Goal: Information Seeking & Learning: Find specific fact

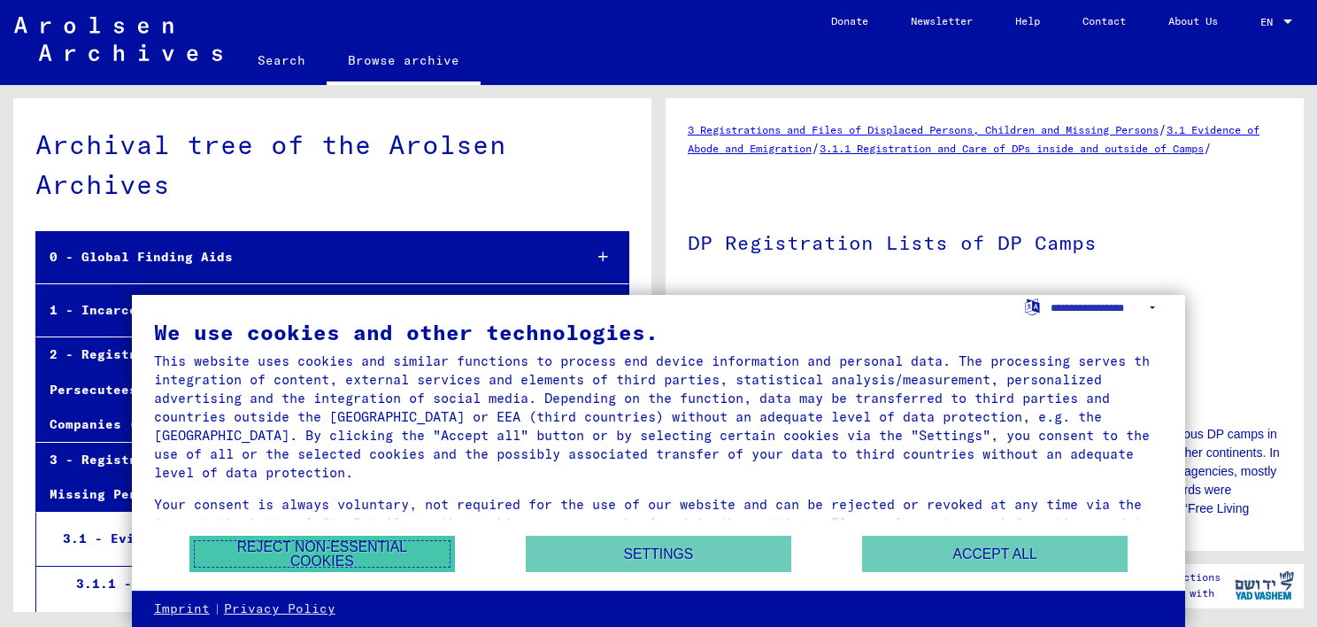
click at [396, 549] on button "Reject non-essential cookies" at bounding box center [322, 553] width 266 height 36
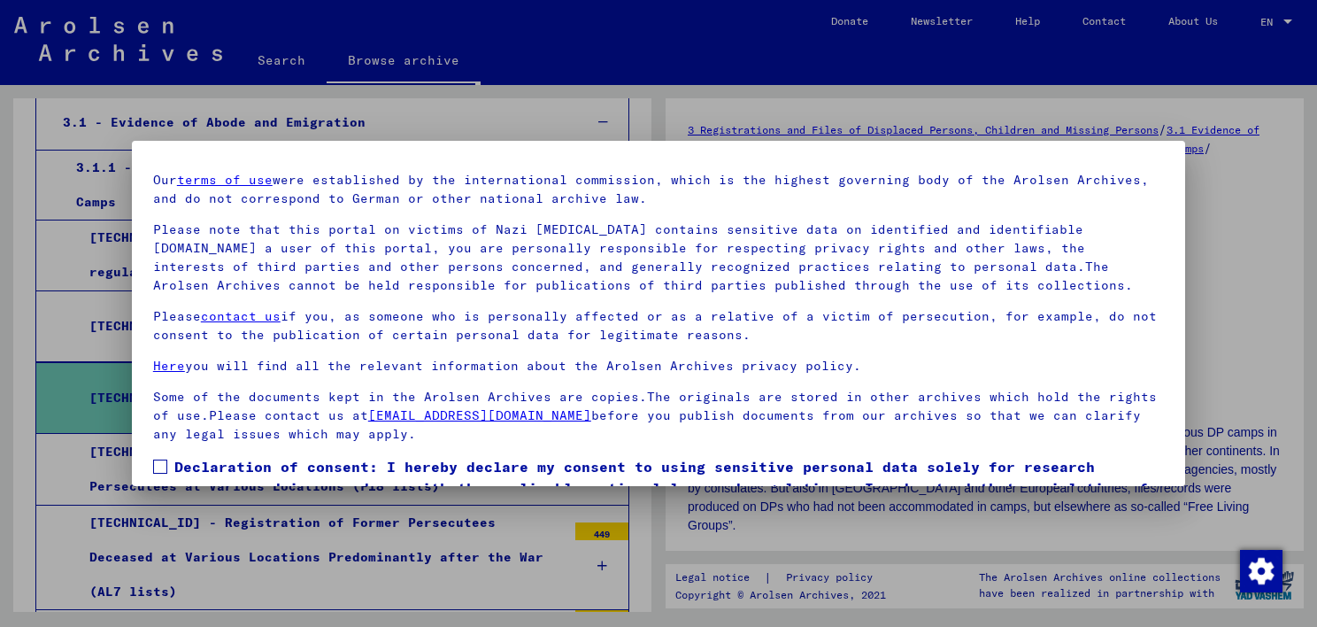
scroll to position [147, 0]
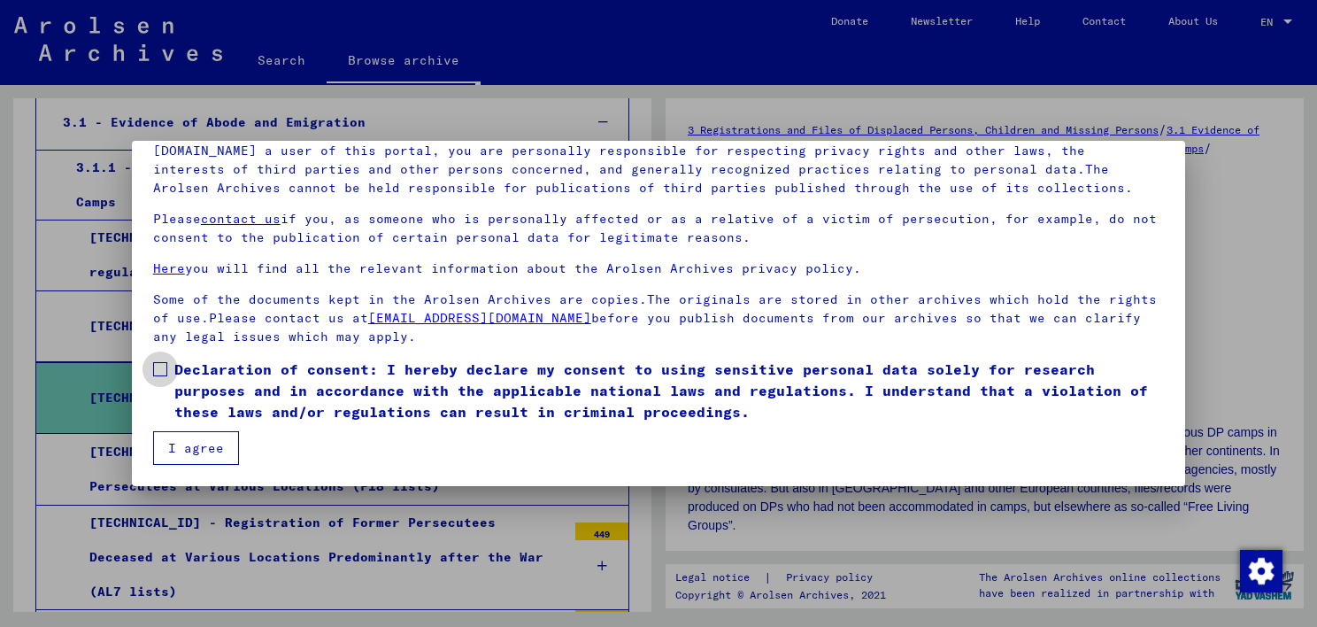
click at [158, 368] on span at bounding box center [160, 369] width 14 height 14
click at [189, 450] on button "I agree" at bounding box center [196, 448] width 86 height 34
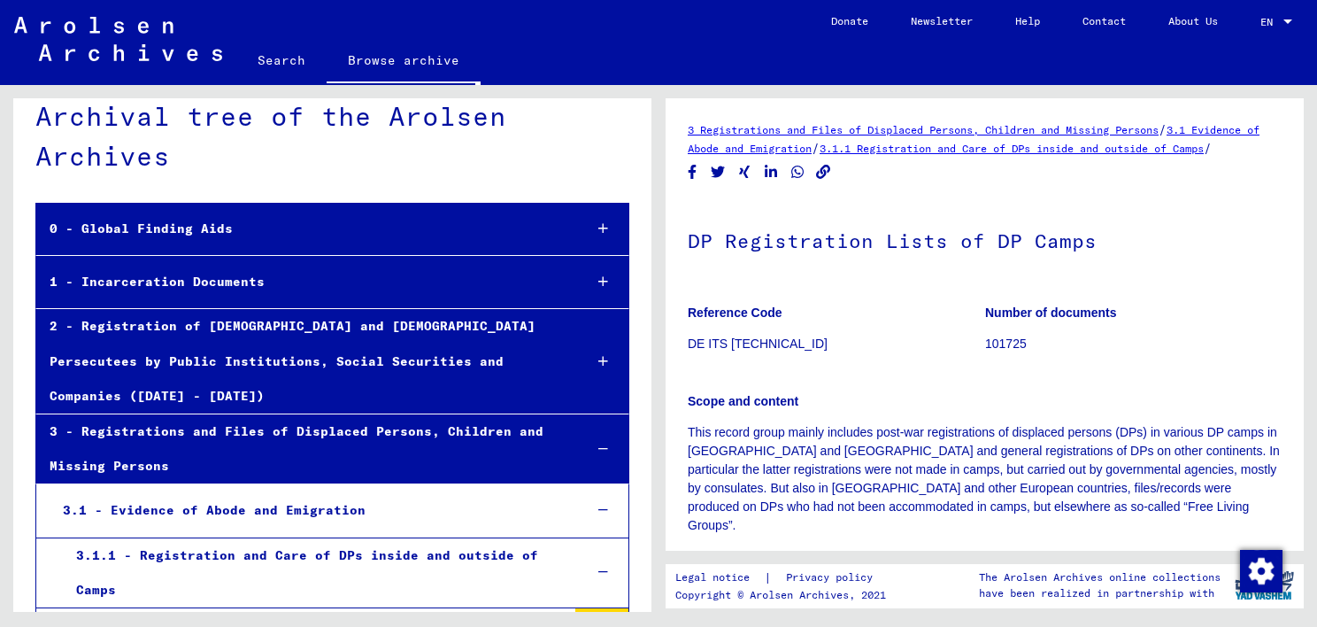
scroll to position [0, 0]
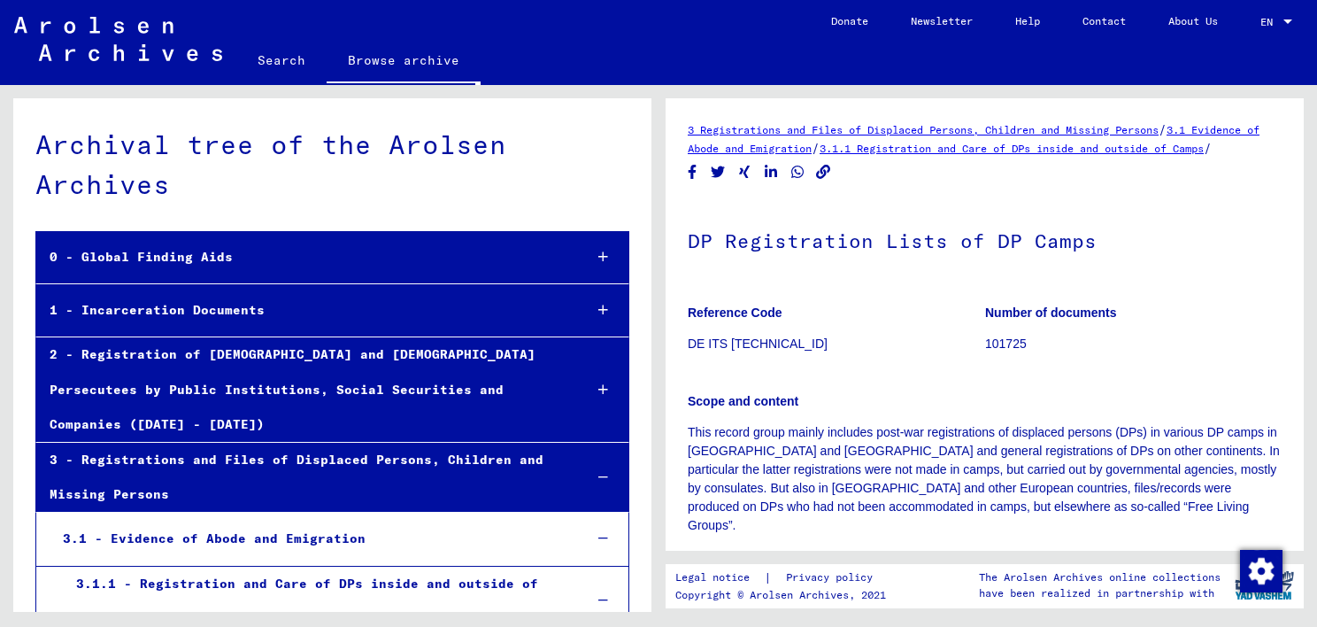
click at [582, 254] on div at bounding box center [602, 257] width 51 height 52
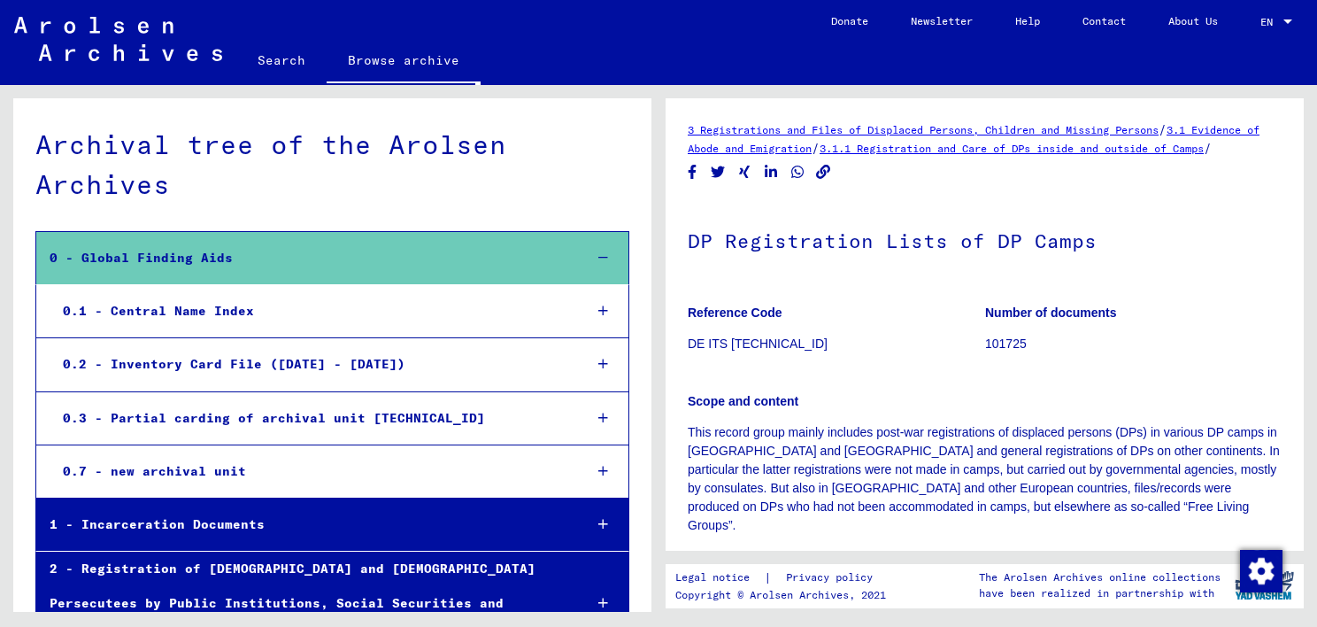
click at [198, 304] on div "0.1 - Central Name Index" at bounding box center [309, 311] width 519 height 35
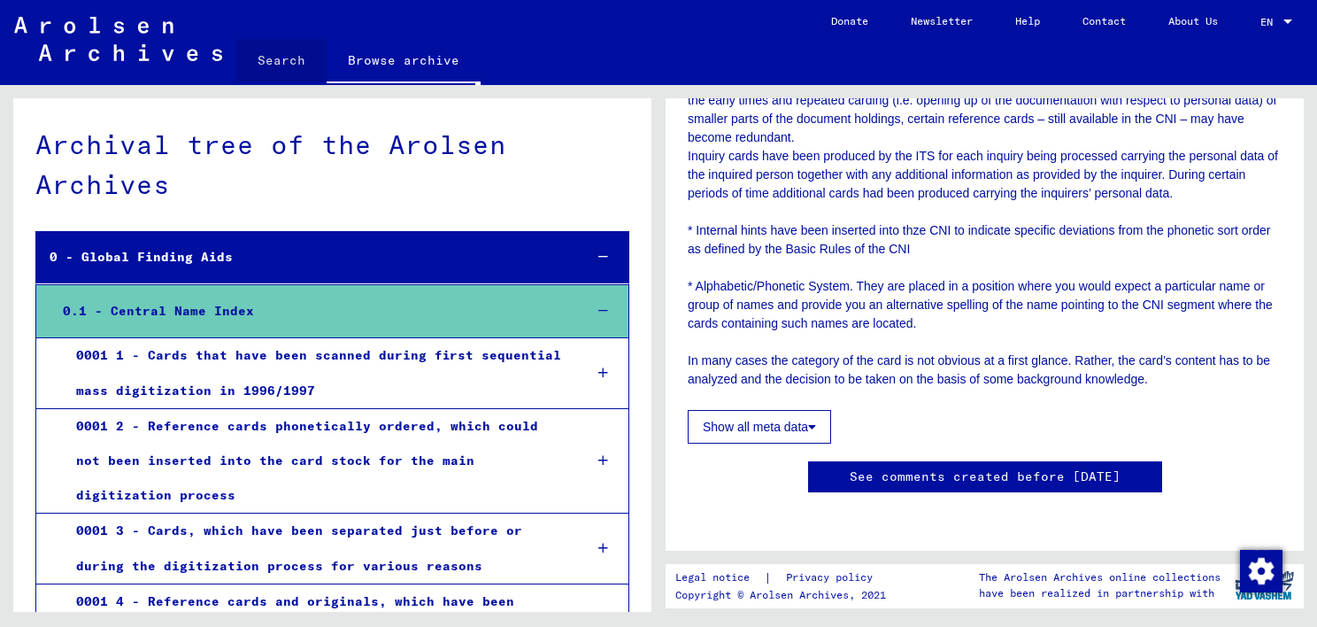
click at [279, 65] on link "Search" at bounding box center [281, 60] width 90 height 42
click at [279, 65] on link "Search" at bounding box center [281, 62] width 90 height 46
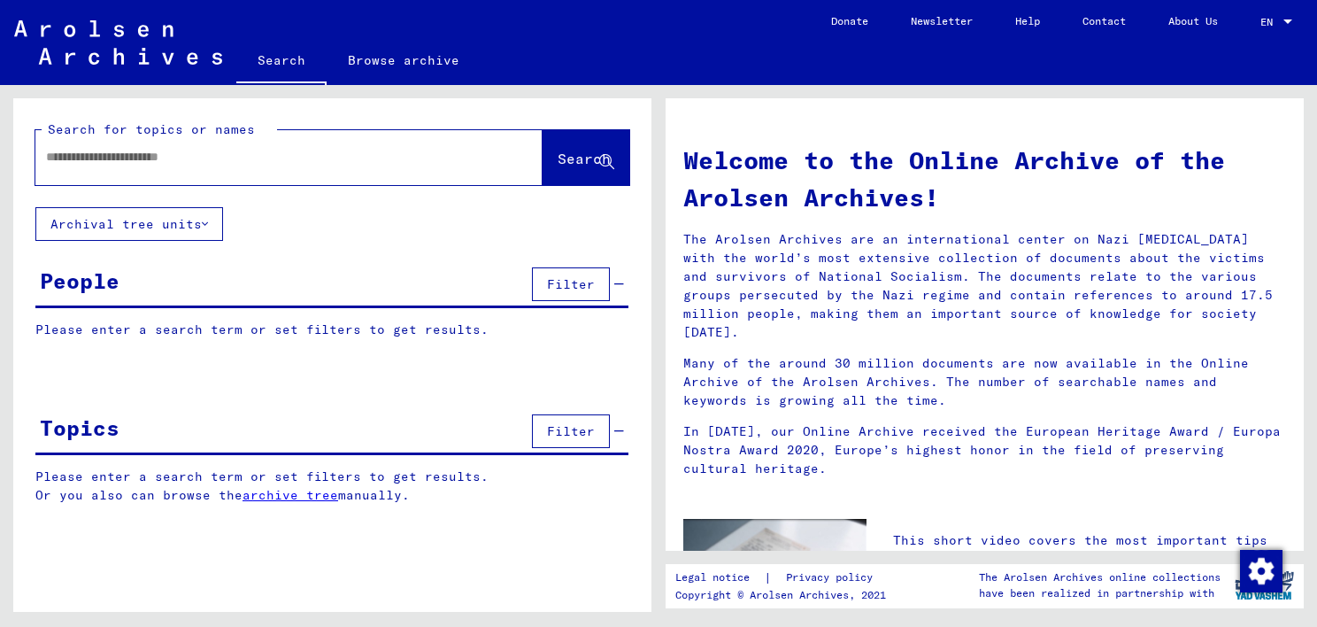
click at [194, 165] on input "text" at bounding box center [267, 157] width 443 height 19
click at [558, 162] on span "Search" at bounding box center [584, 159] width 53 height 18
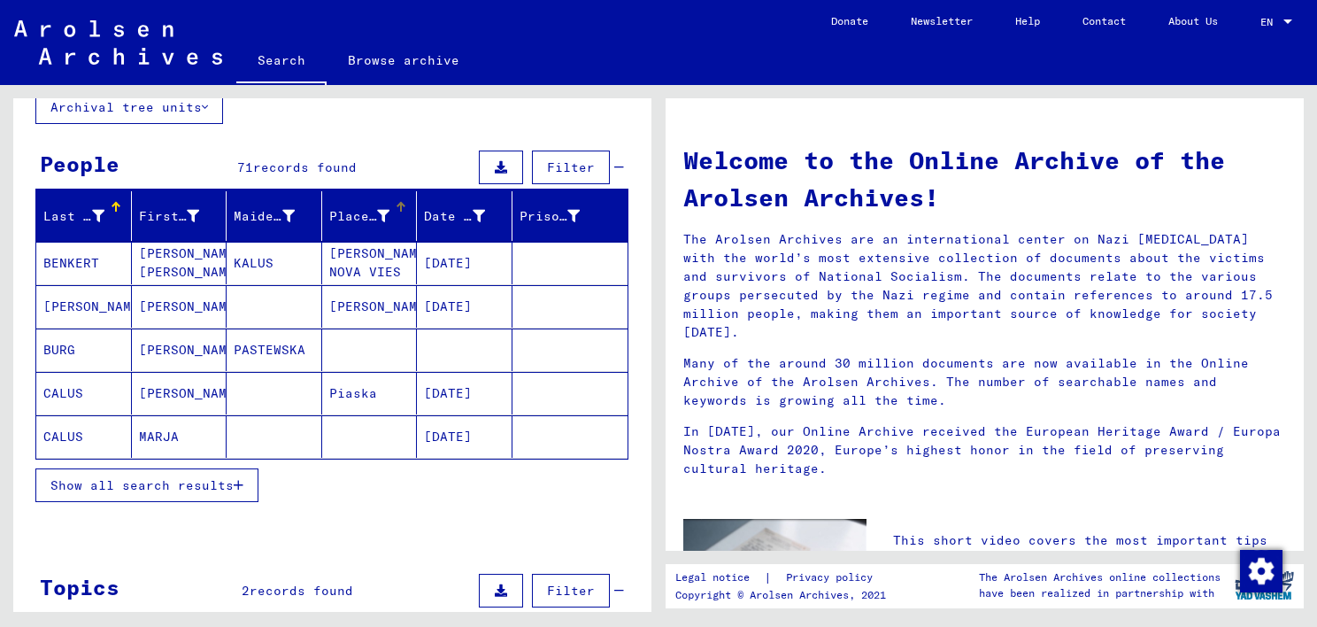
scroll to position [119, 0]
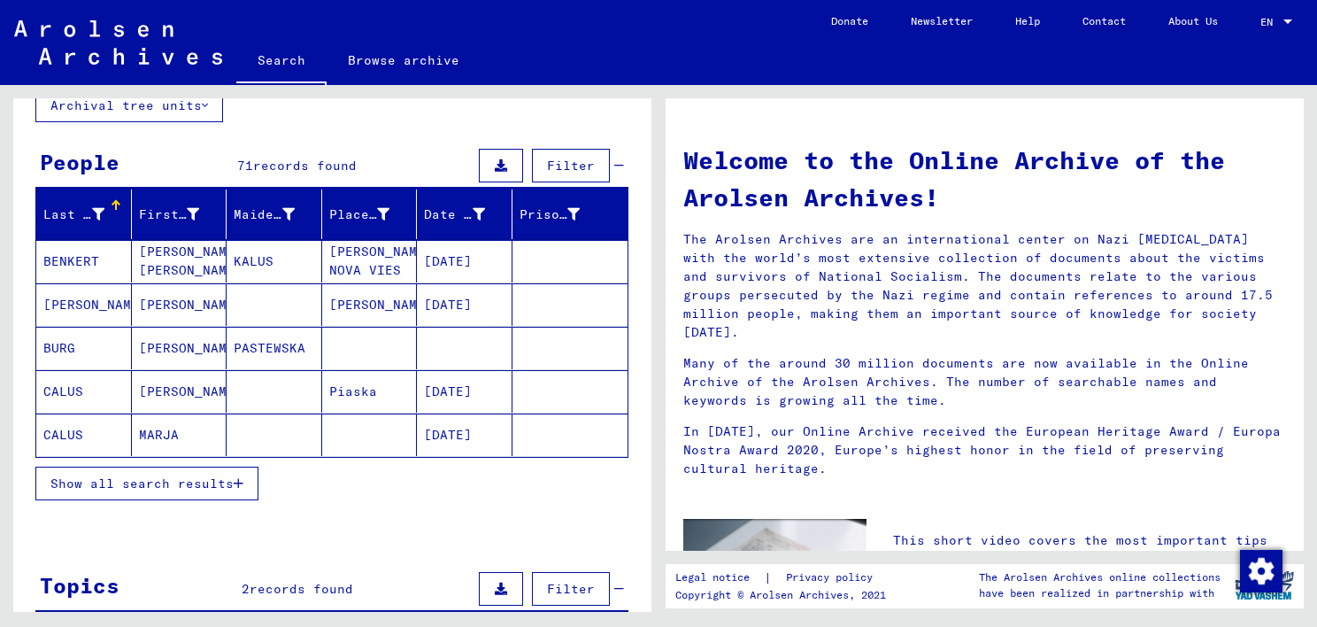
click at [238, 480] on icon "button" at bounding box center [239, 483] width 10 height 12
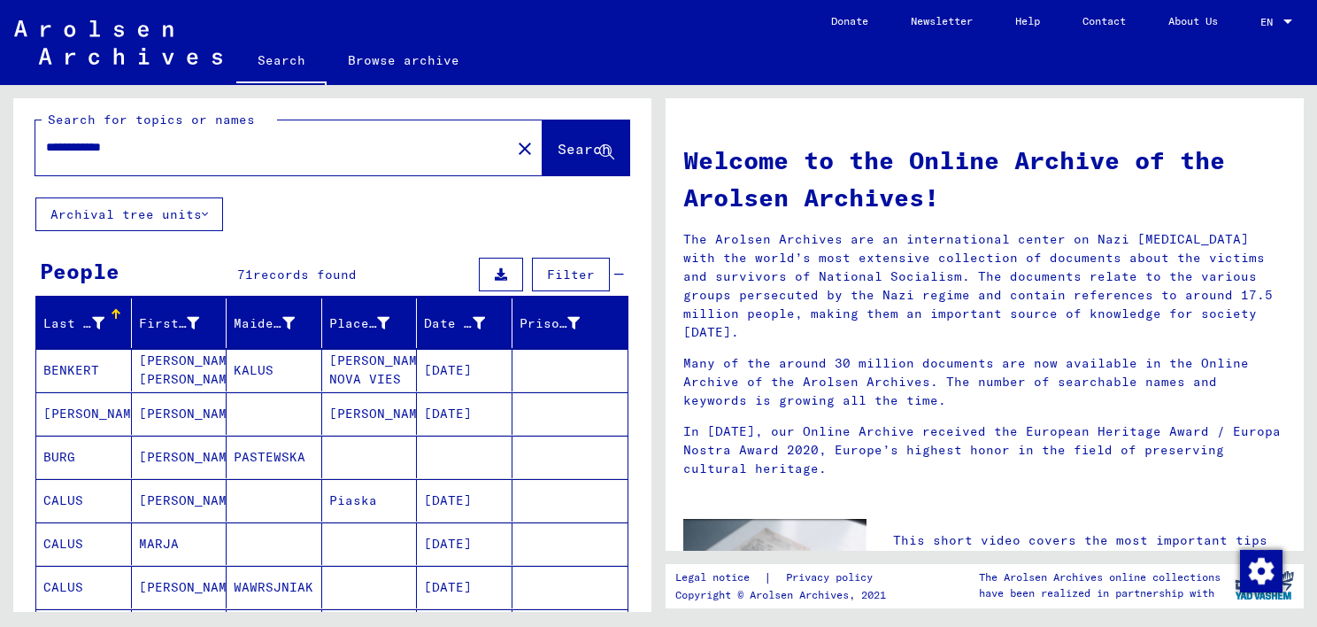
scroll to position [0, 0]
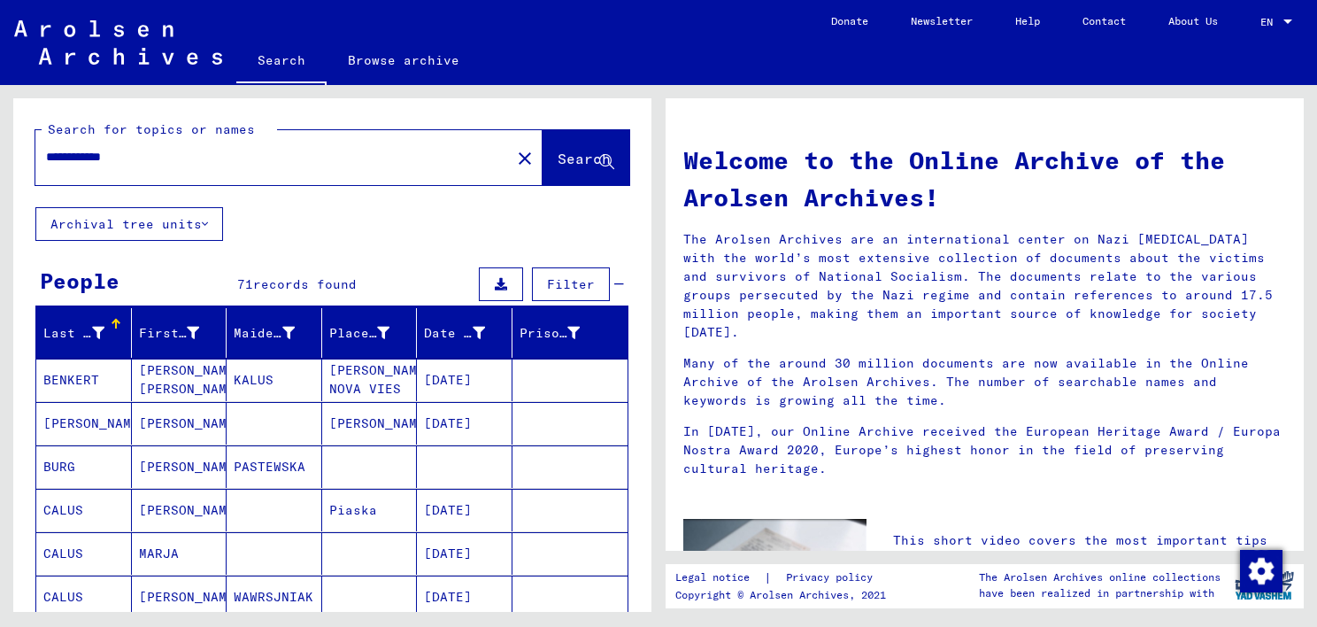
click at [209, 230] on button "Archival tree units" at bounding box center [129, 224] width 188 height 34
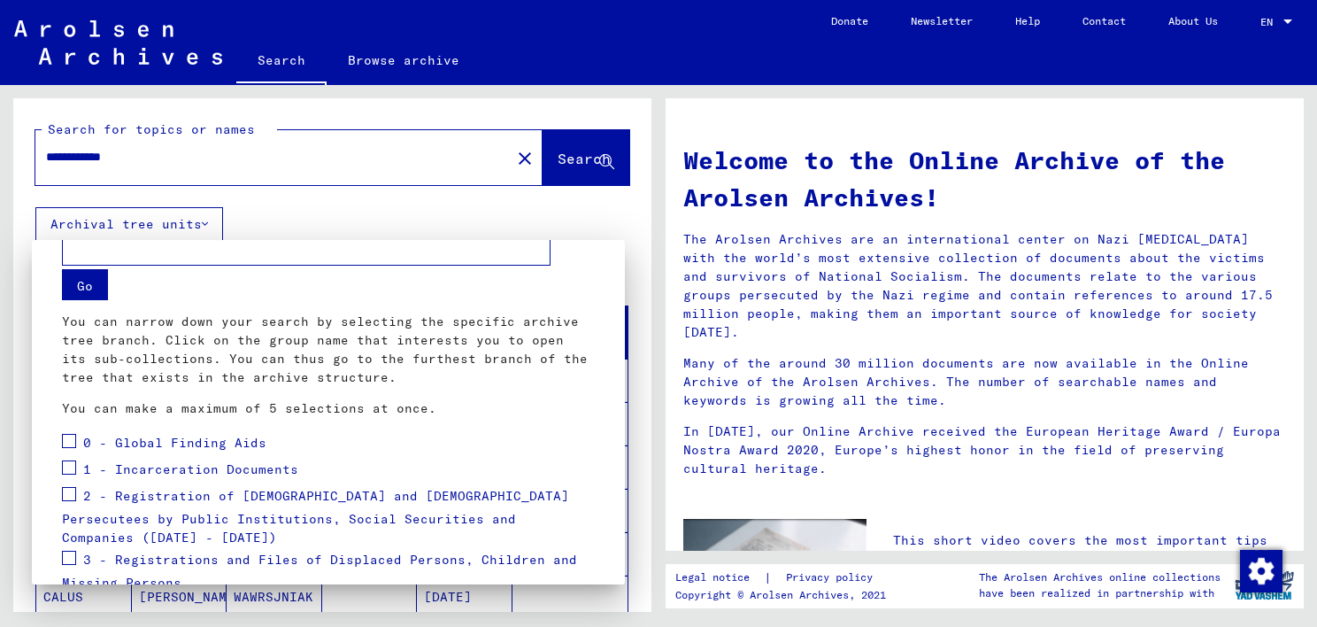
scroll to position [34, 0]
click at [319, 230] on div at bounding box center [658, 313] width 1317 height 627
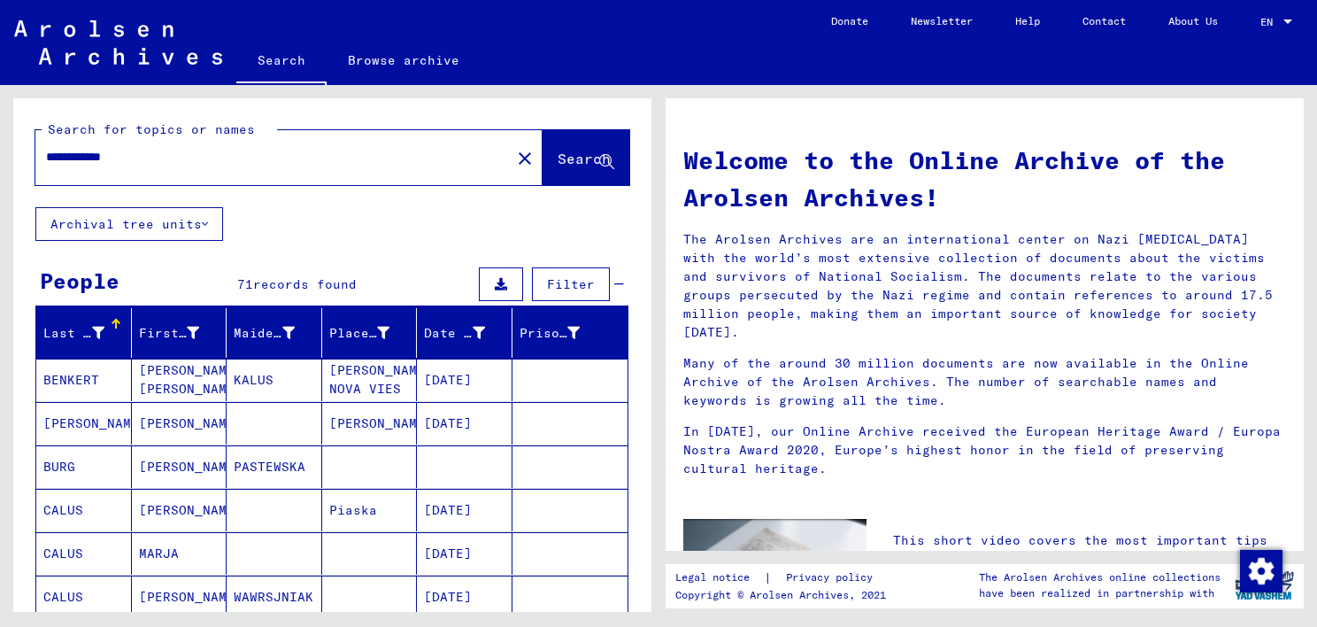
drag, startPoint x: 319, startPoint y: 230, endPoint x: 279, endPoint y: 211, distance: 44.3
click at [205, 158] on input "**********" at bounding box center [267, 157] width 443 height 19
type input "**********"
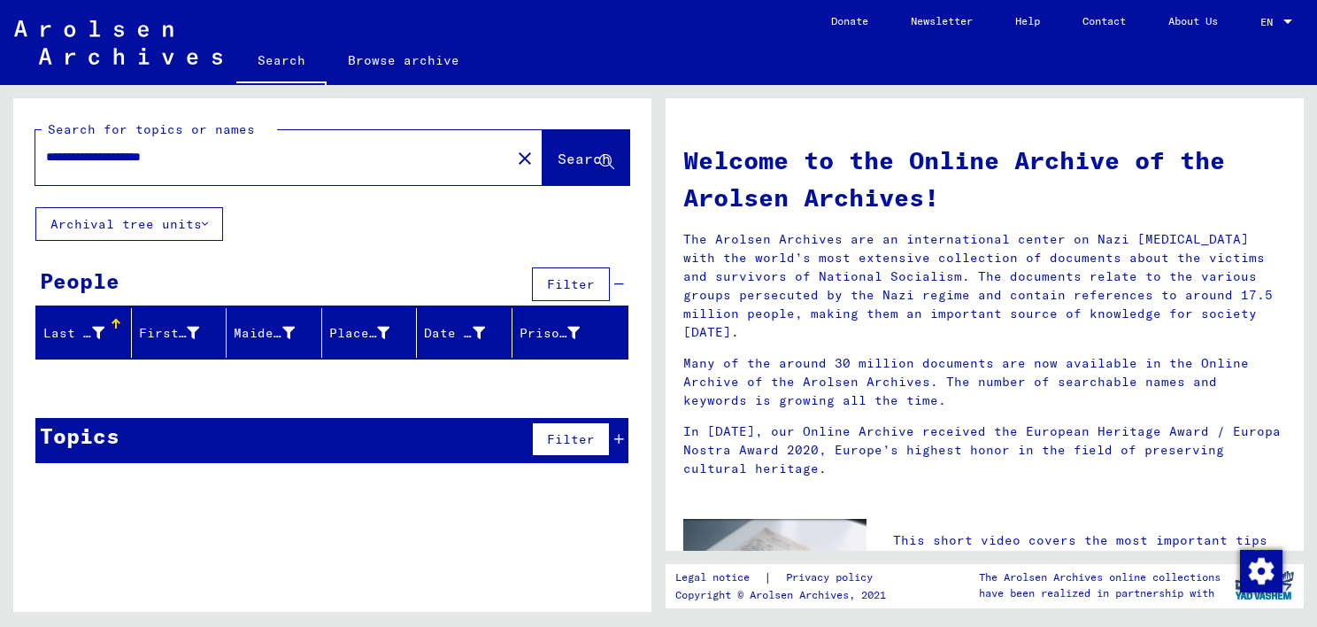
click at [592, 287] on span "Filter" at bounding box center [571, 284] width 48 height 16
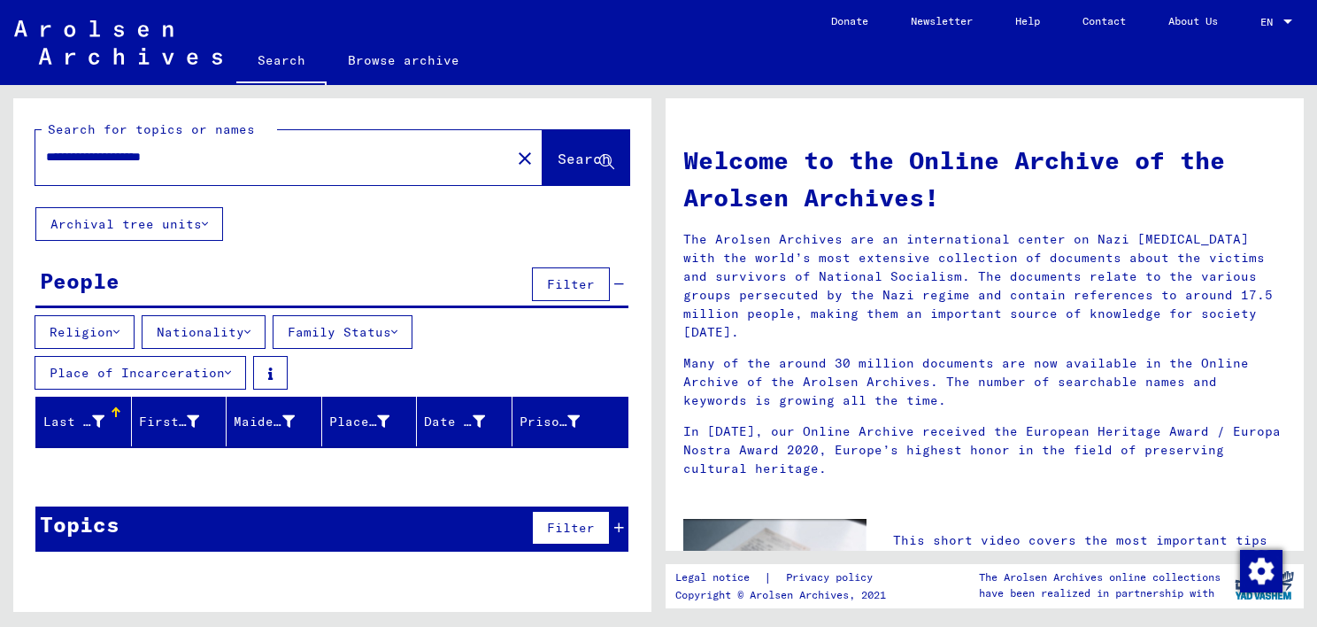
click at [228, 373] on icon at bounding box center [228, 372] width 6 height 12
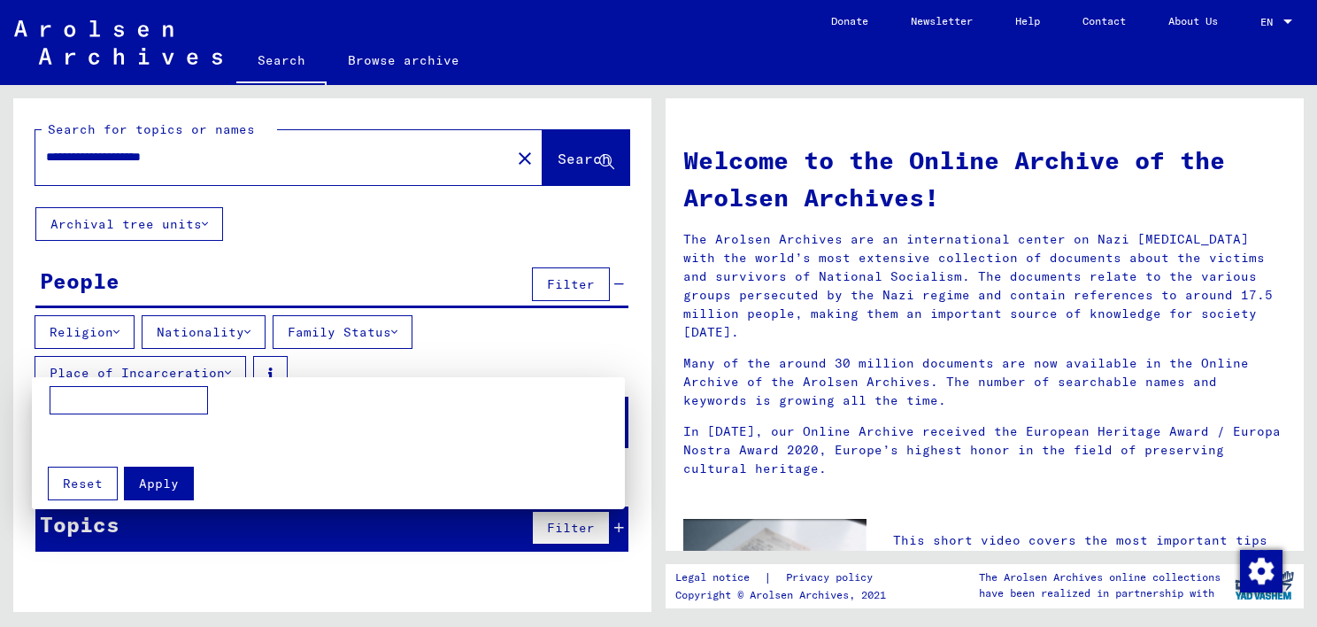
click at [145, 396] on input at bounding box center [129, 400] width 158 height 28
type input "********"
click at [235, 165] on div at bounding box center [658, 313] width 1317 height 627
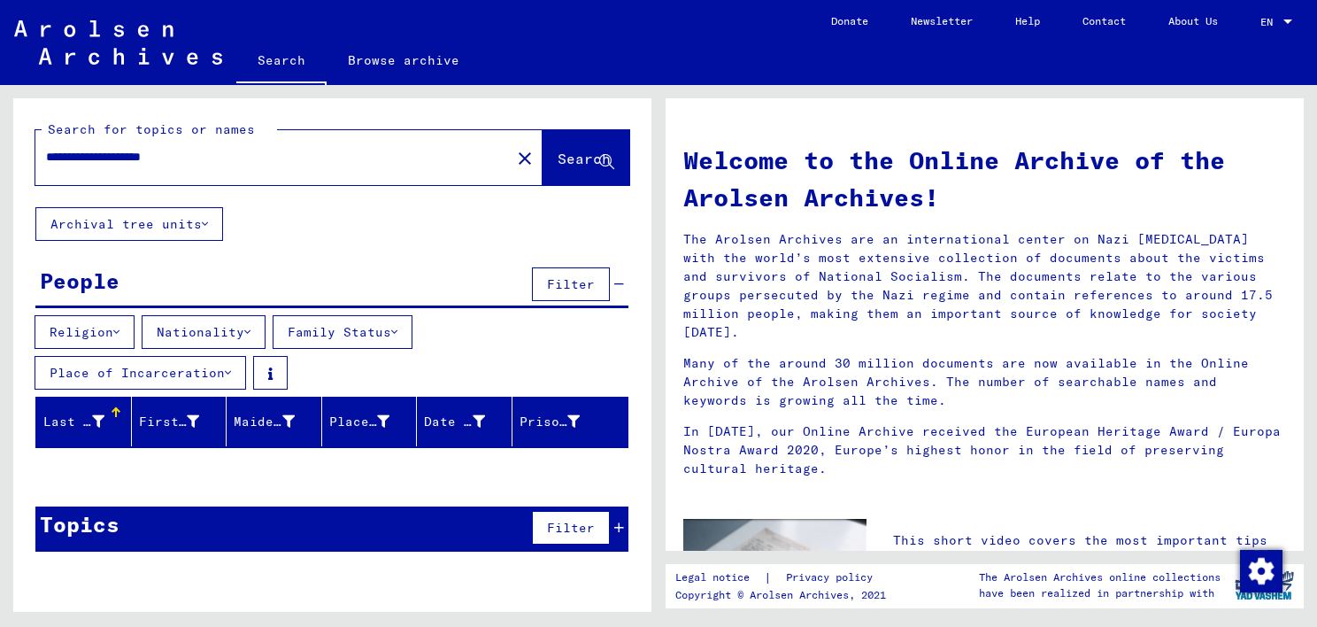
click at [235, 165] on input "**********" at bounding box center [267, 157] width 443 height 19
type input "**********"
click at [230, 370] on icon at bounding box center [228, 372] width 6 height 12
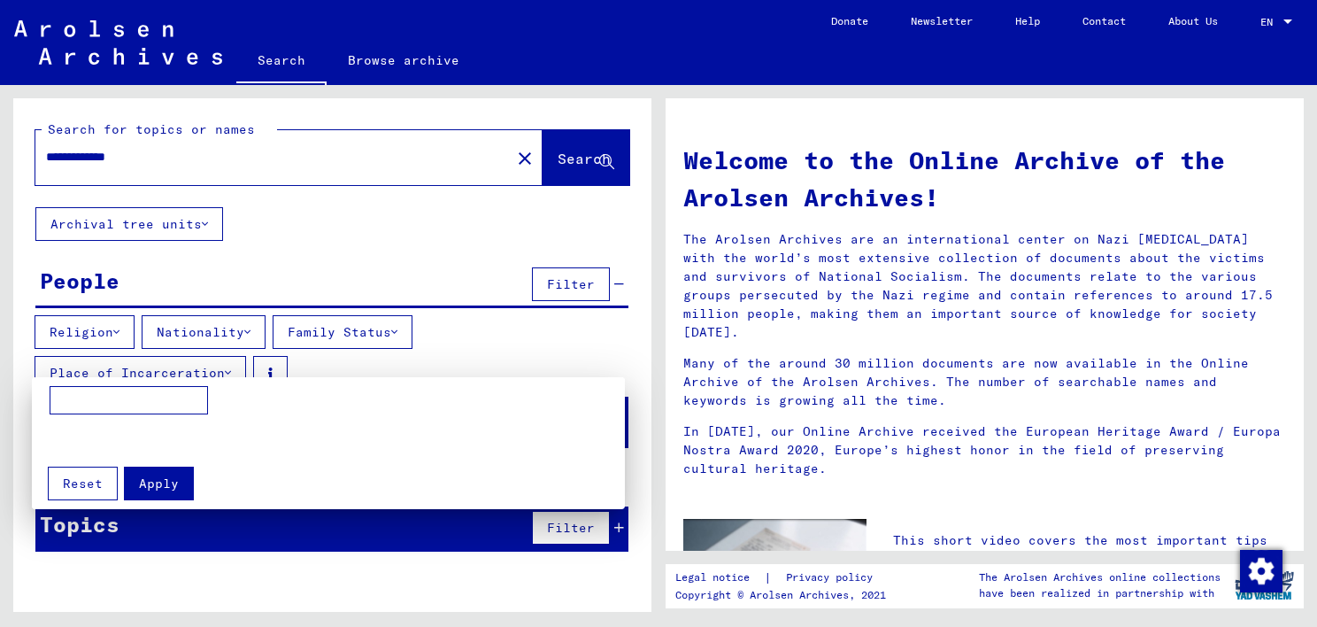
click at [124, 411] on input at bounding box center [129, 400] width 158 height 28
type input "********"
click at [149, 488] on span "Apply" at bounding box center [159, 483] width 40 height 16
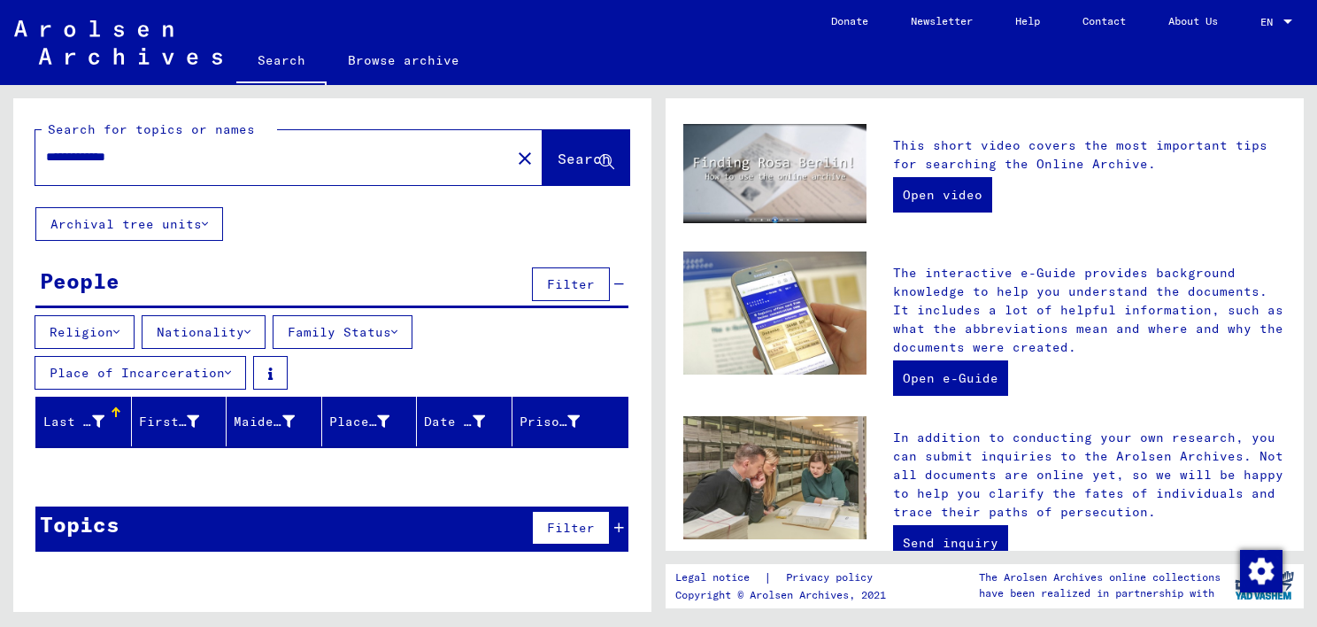
scroll to position [404, 0]
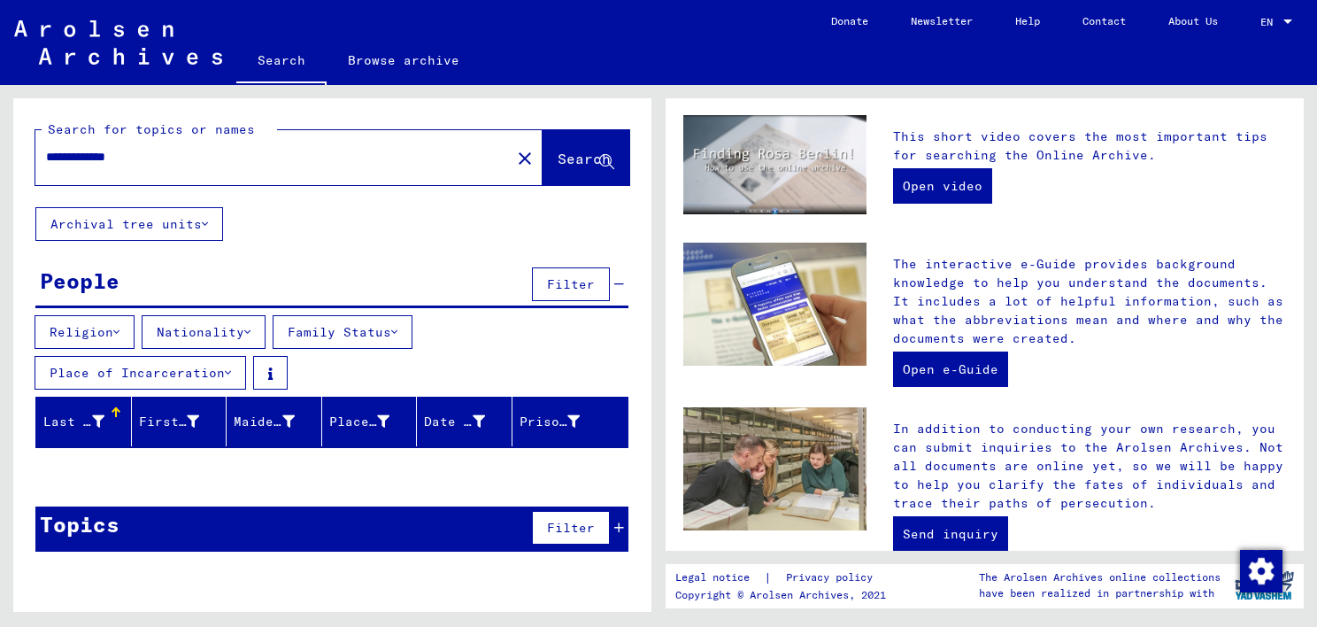
click at [295, 158] on input "**********" at bounding box center [267, 157] width 443 height 19
click at [558, 151] on span "Search" at bounding box center [584, 159] width 53 height 18
click at [198, 163] on input "**********" at bounding box center [267, 157] width 443 height 19
type input "**********"
click at [569, 292] on button "Filter" at bounding box center [571, 284] width 78 height 34
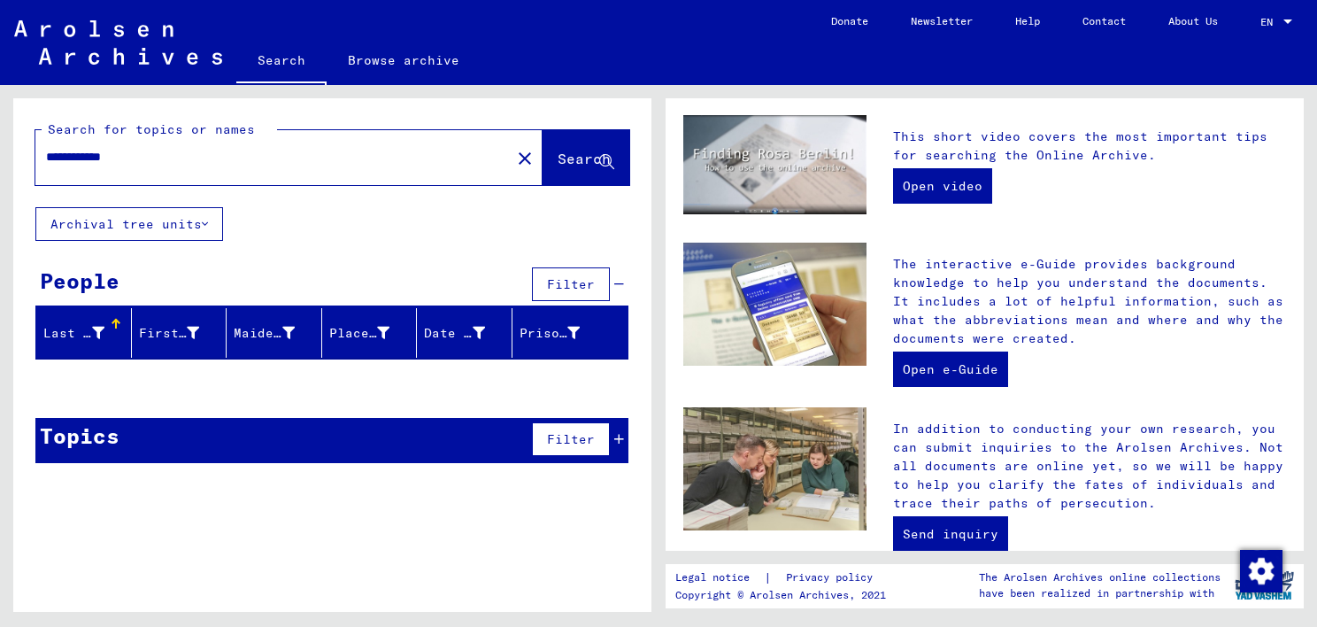
click at [569, 292] on button "Filter" at bounding box center [571, 284] width 78 height 34
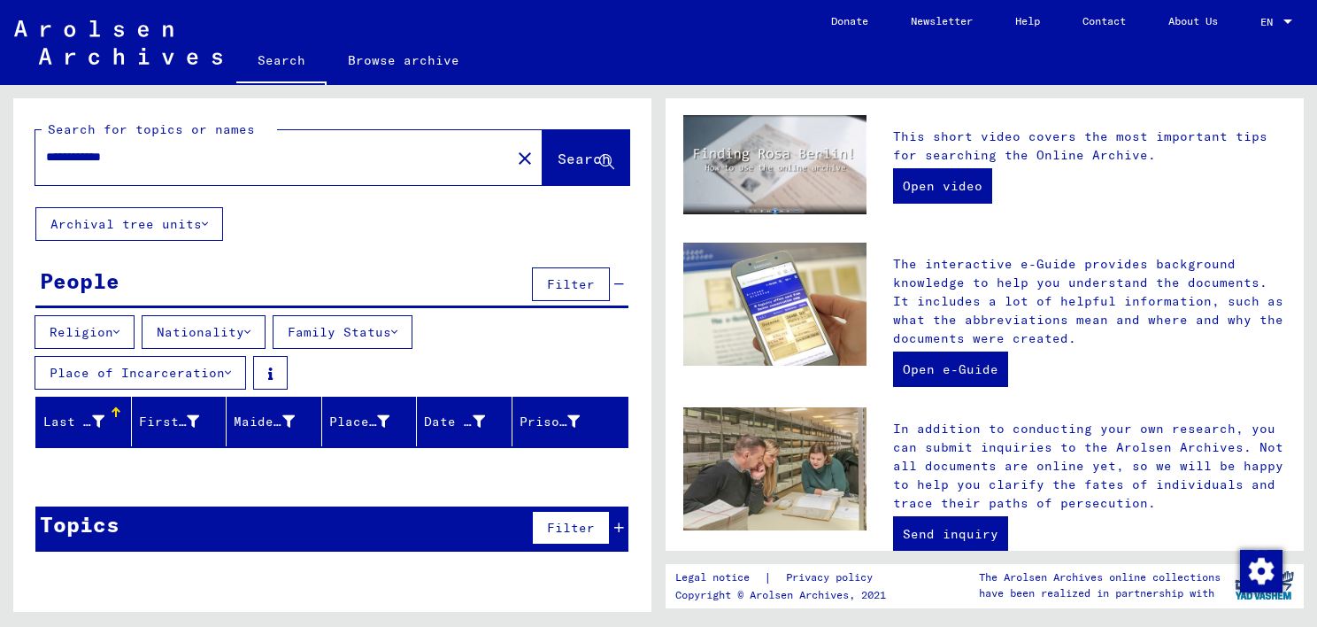
click at [397, 334] on icon at bounding box center [394, 332] width 6 height 12
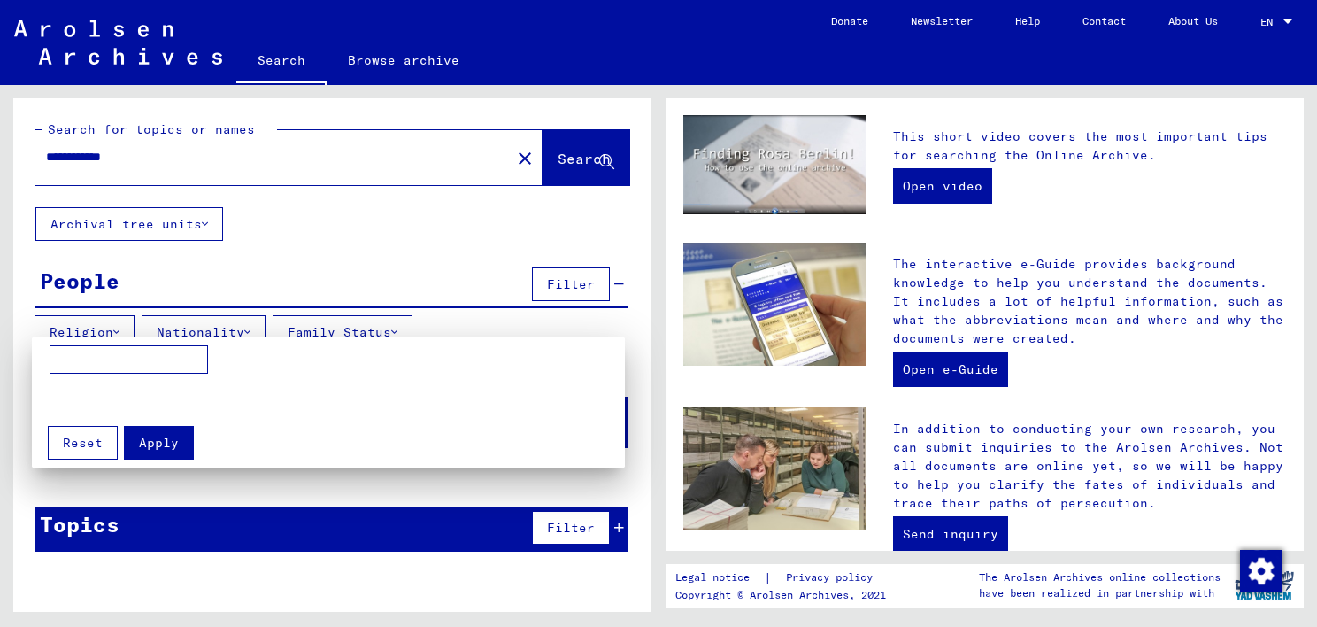
click at [406, 334] on div at bounding box center [658, 313] width 1317 height 627
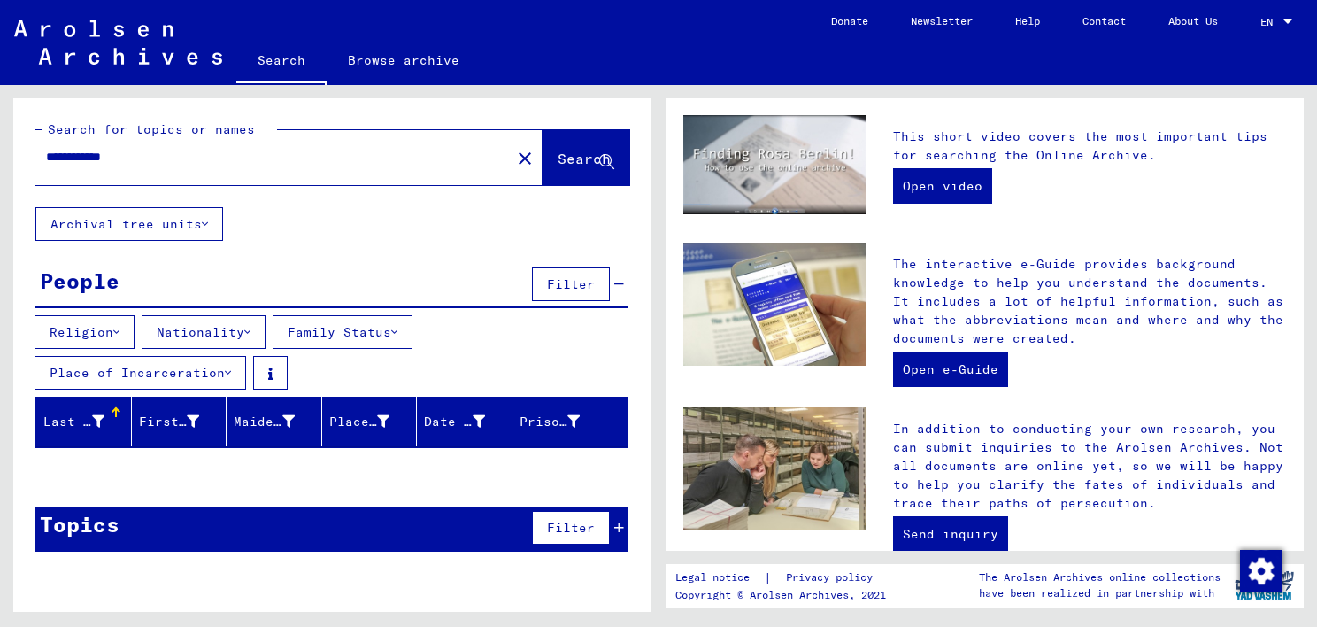
click at [573, 531] on span "Filter" at bounding box center [571, 528] width 48 height 16
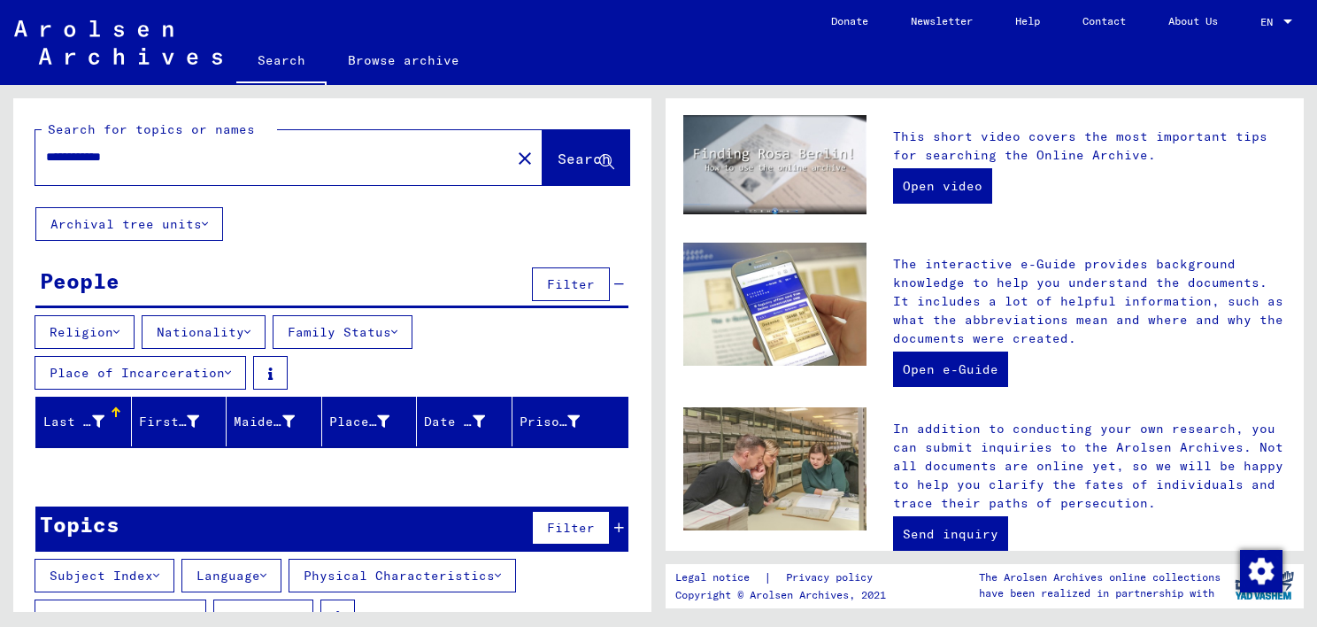
scroll to position [42, 0]
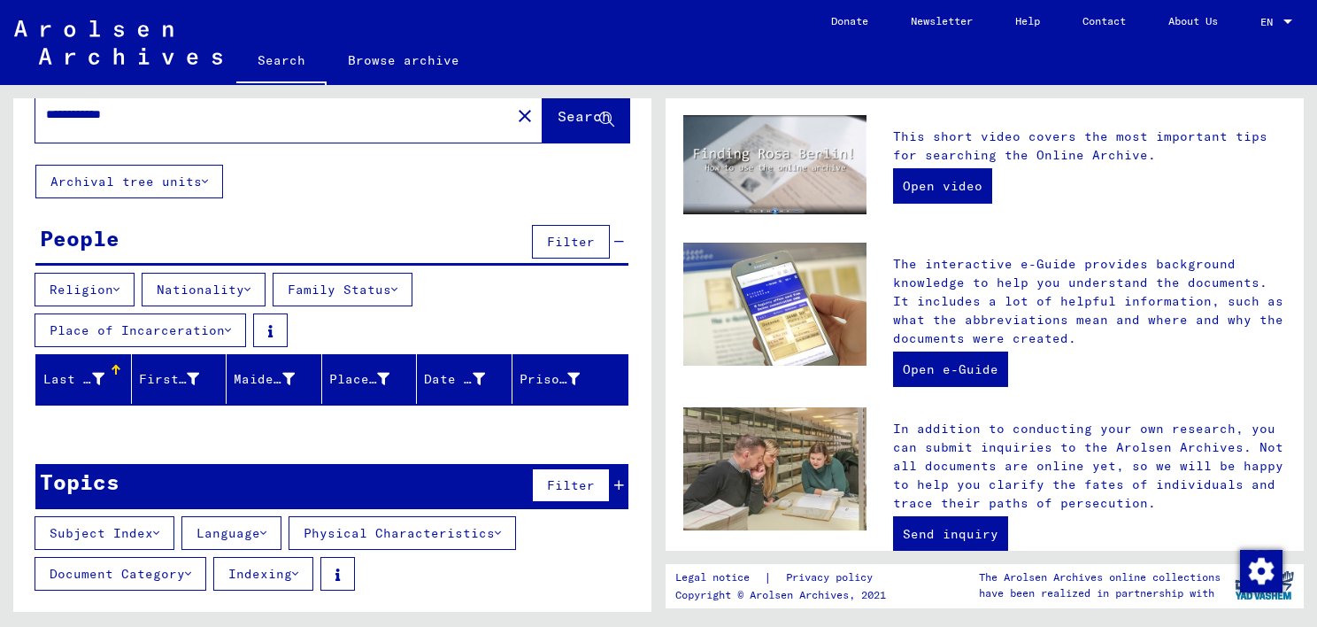
click at [202, 179] on button "Archival tree units" at bounding box center [129, 182] width 188 height 34
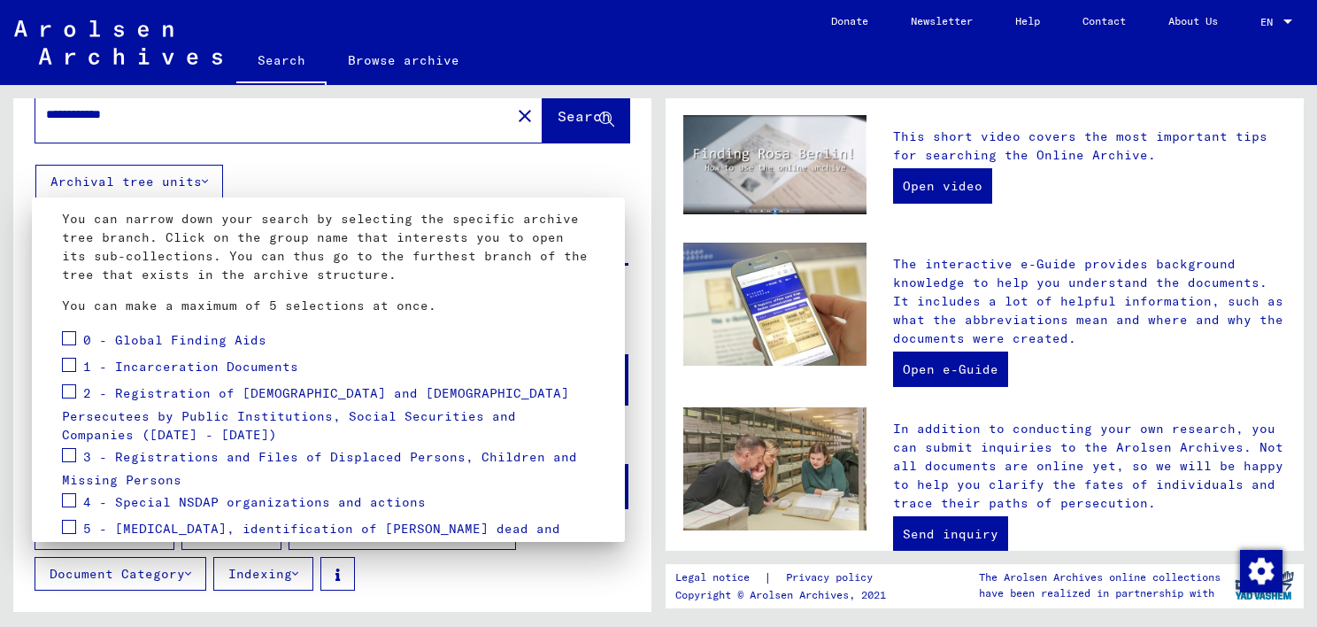
scroll to position [91, 0]
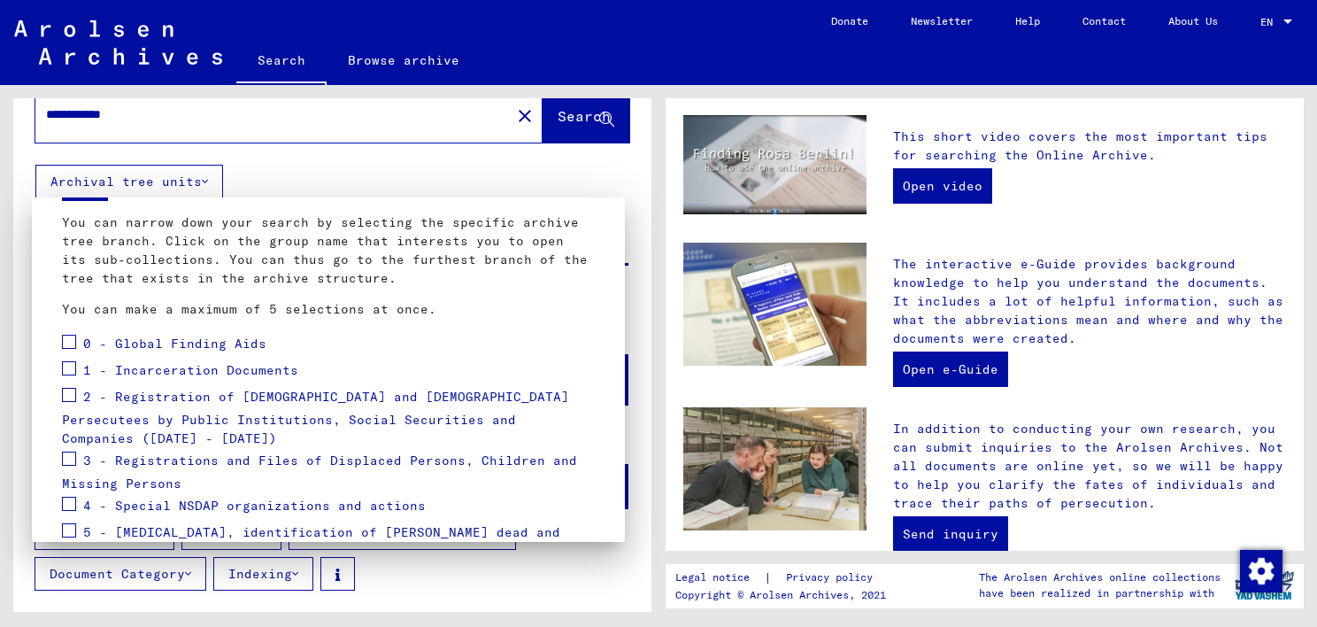
click at [546, 128] on div at bounding box center [658, 313] width 1317 height 627
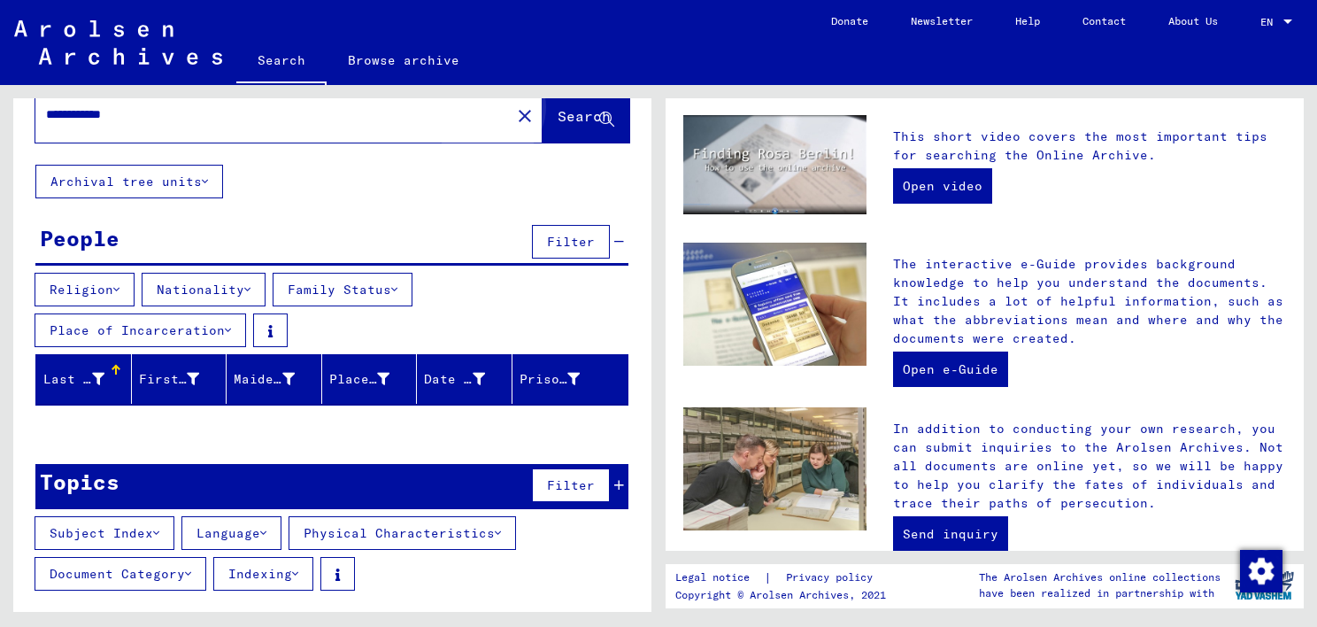
click at [546, 128] on button "Search" at bounding box center [586, 115] width 87 height 55
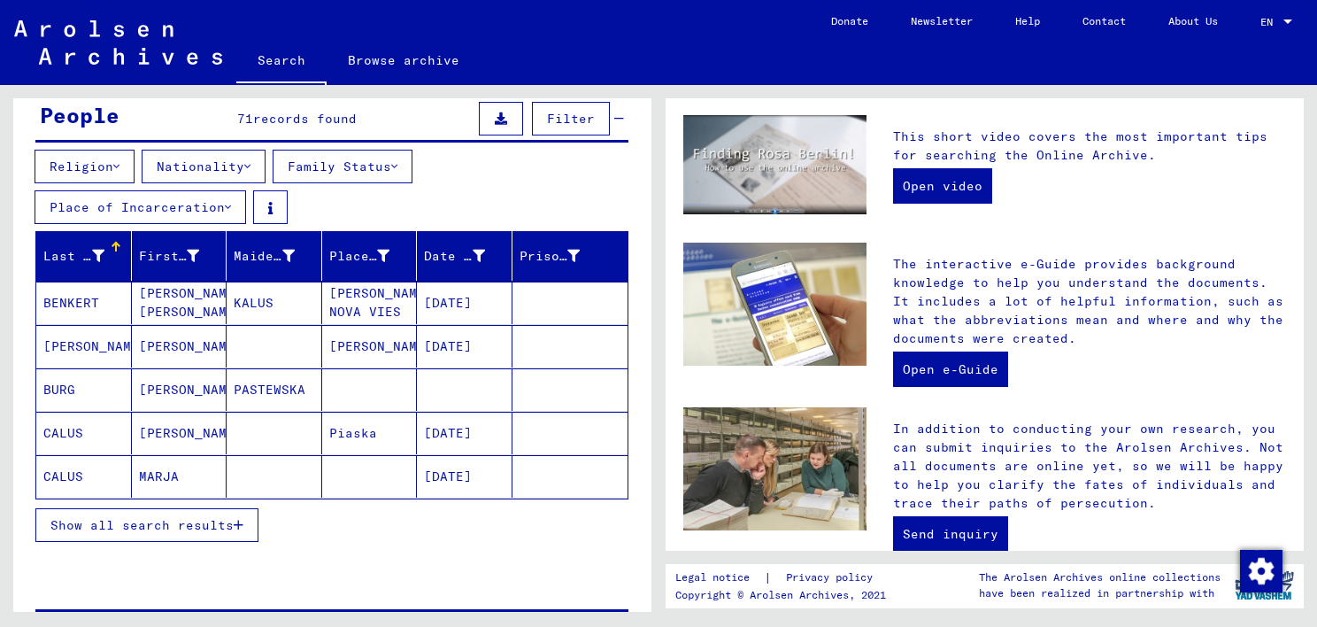
scroll to position [166, 0]
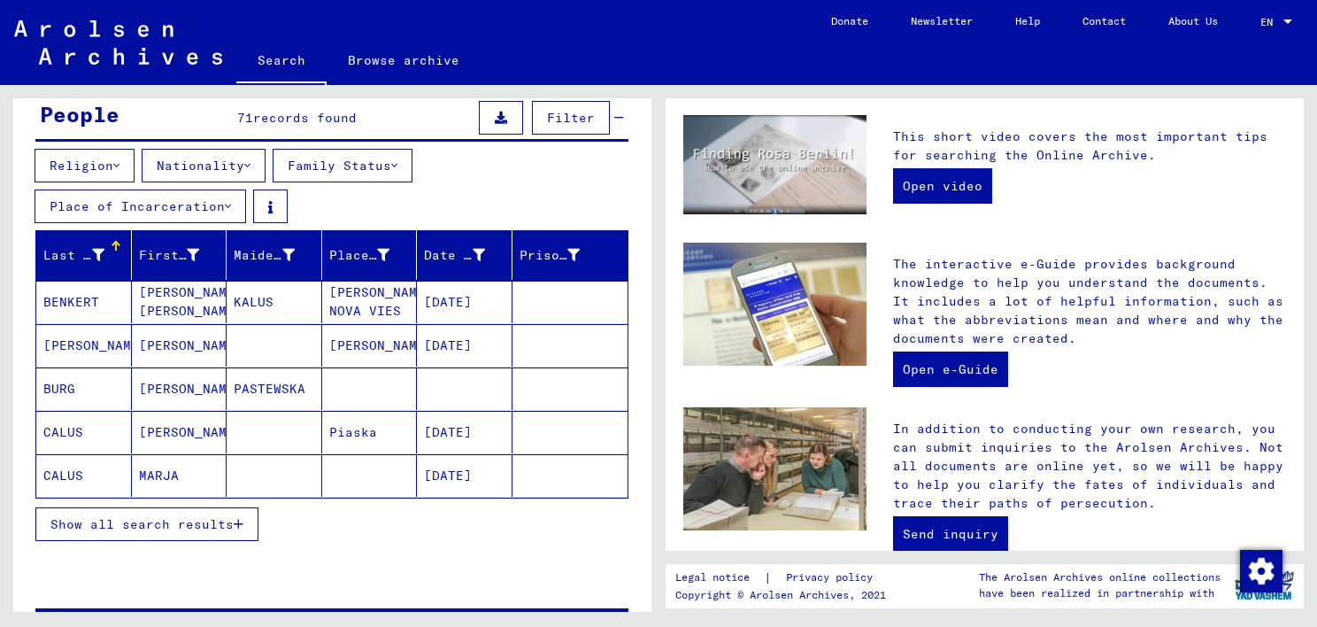
click at [237, 520] on icon "button" at bounding box center [239, 524] width 10 height 12
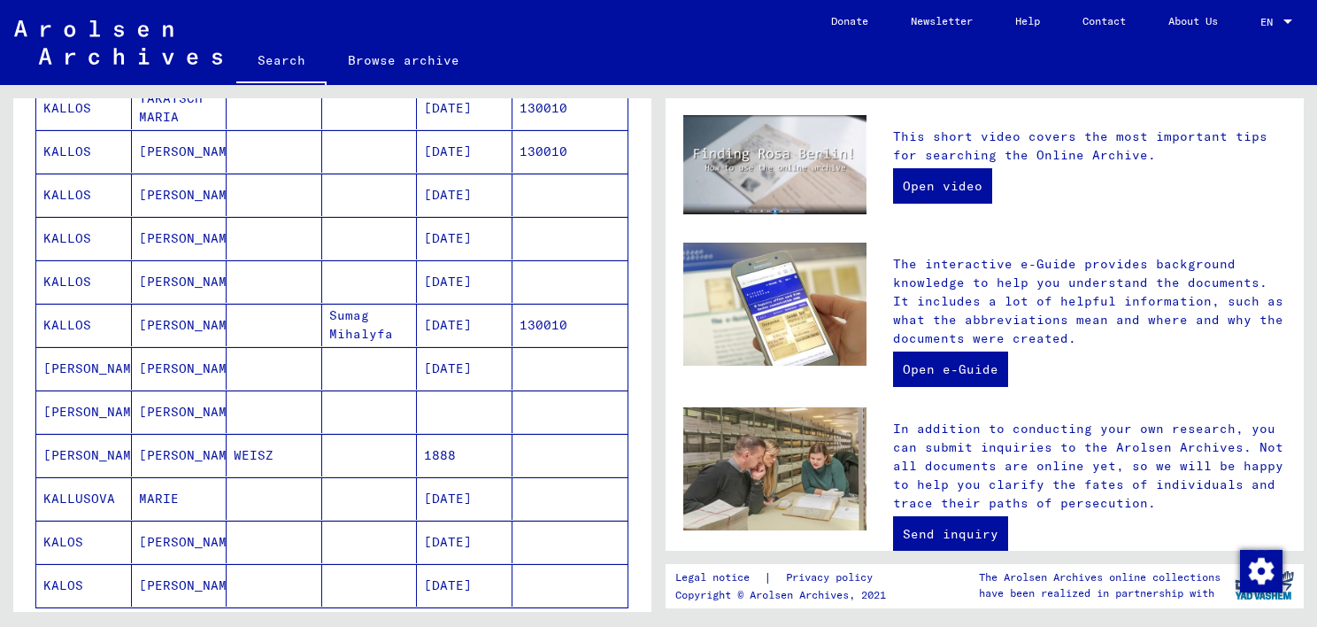
scroll to position [969, 0]
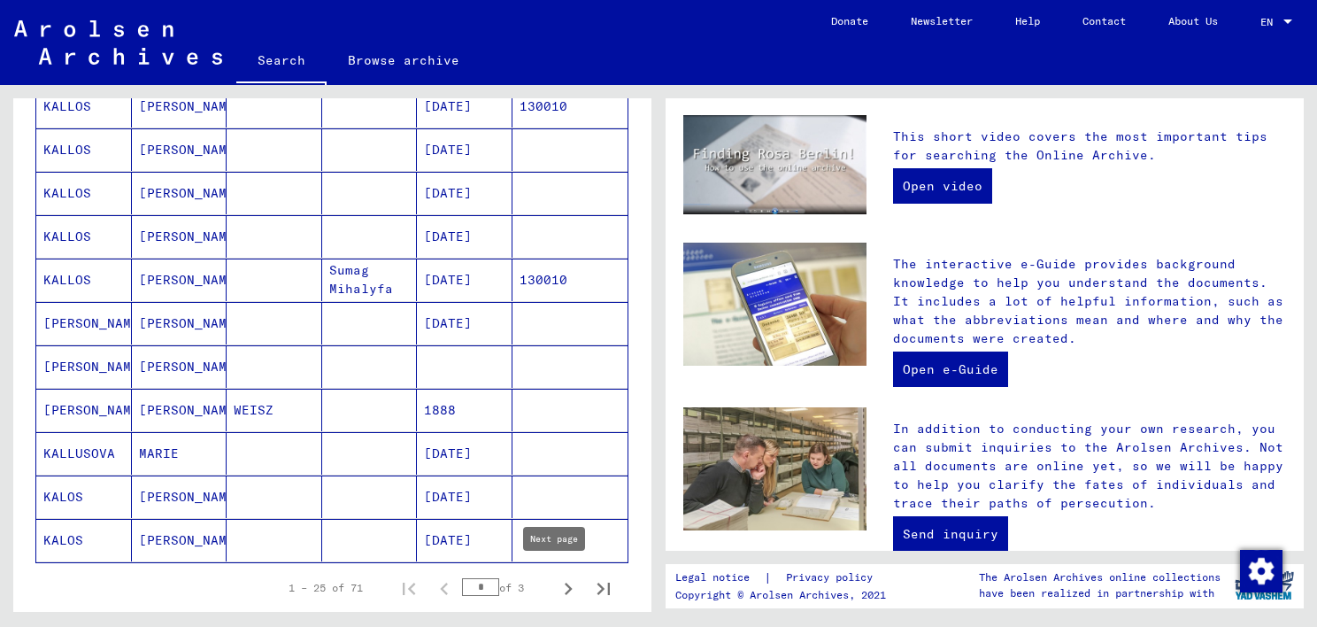
click at [556, 584] on icon "Next page" at bounding box center [568, 588] width 25 height 25
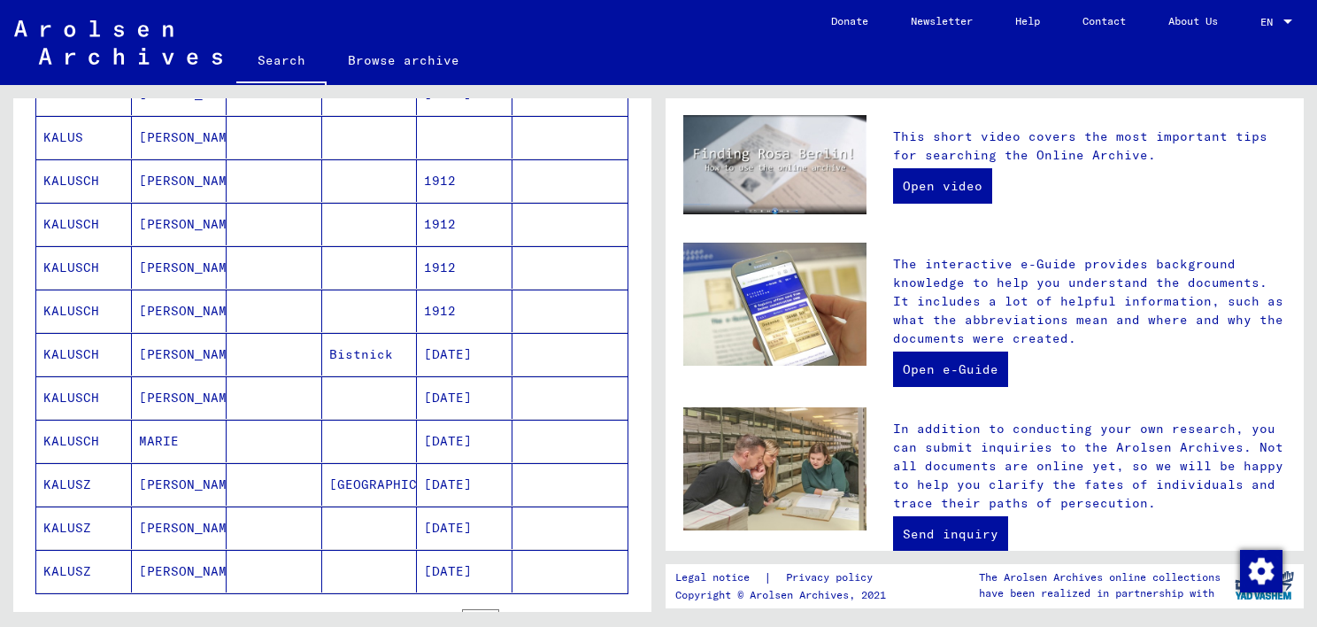
scroll to position [951, 0]
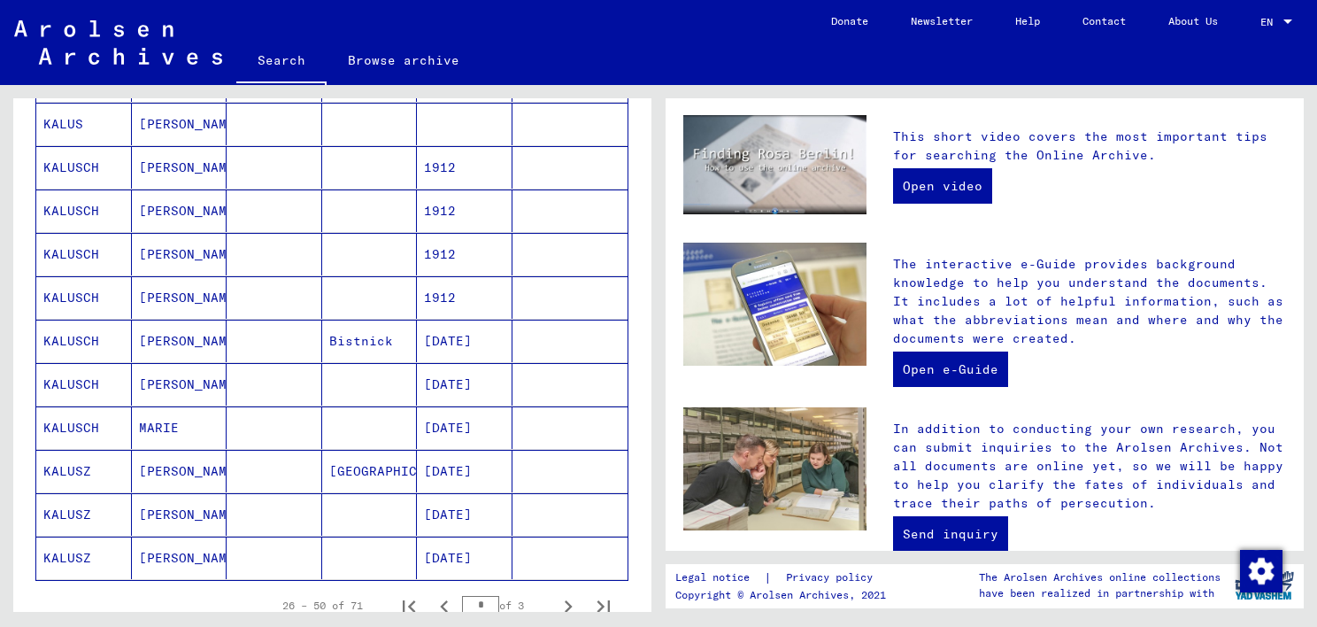
click at [65, 505] on mat-cell "KALUSZ" at bounding box center [84, 514] width 96 height 42
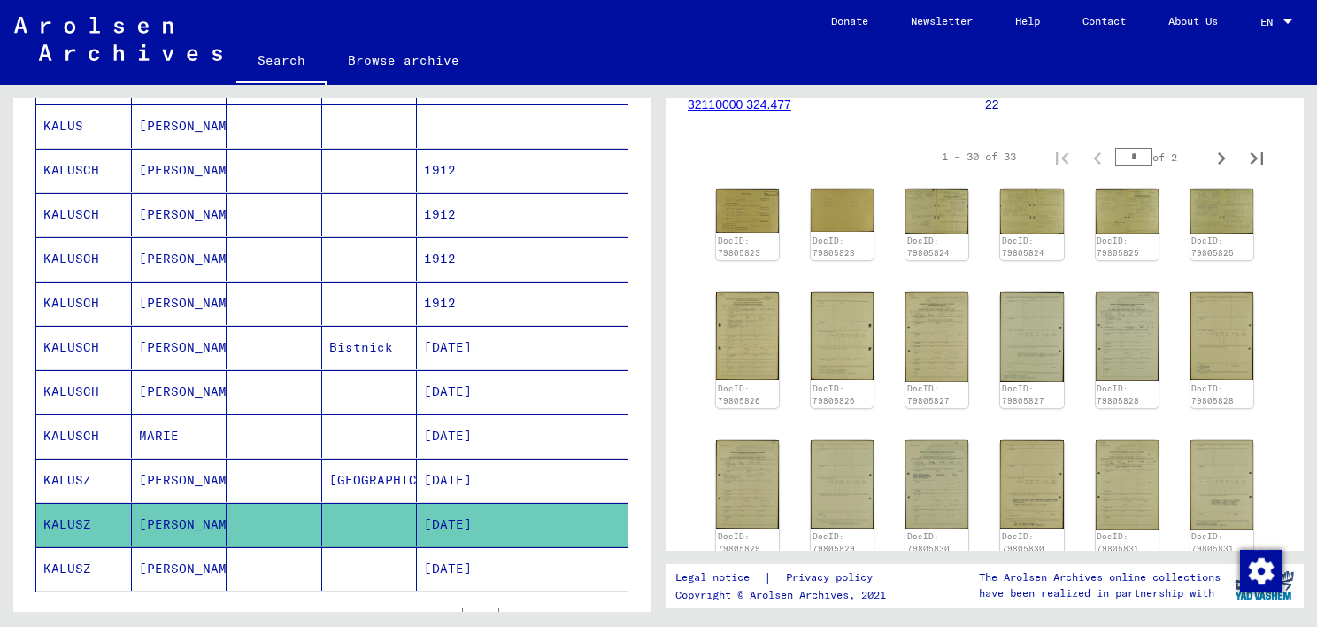
scroll to position [289, 0]
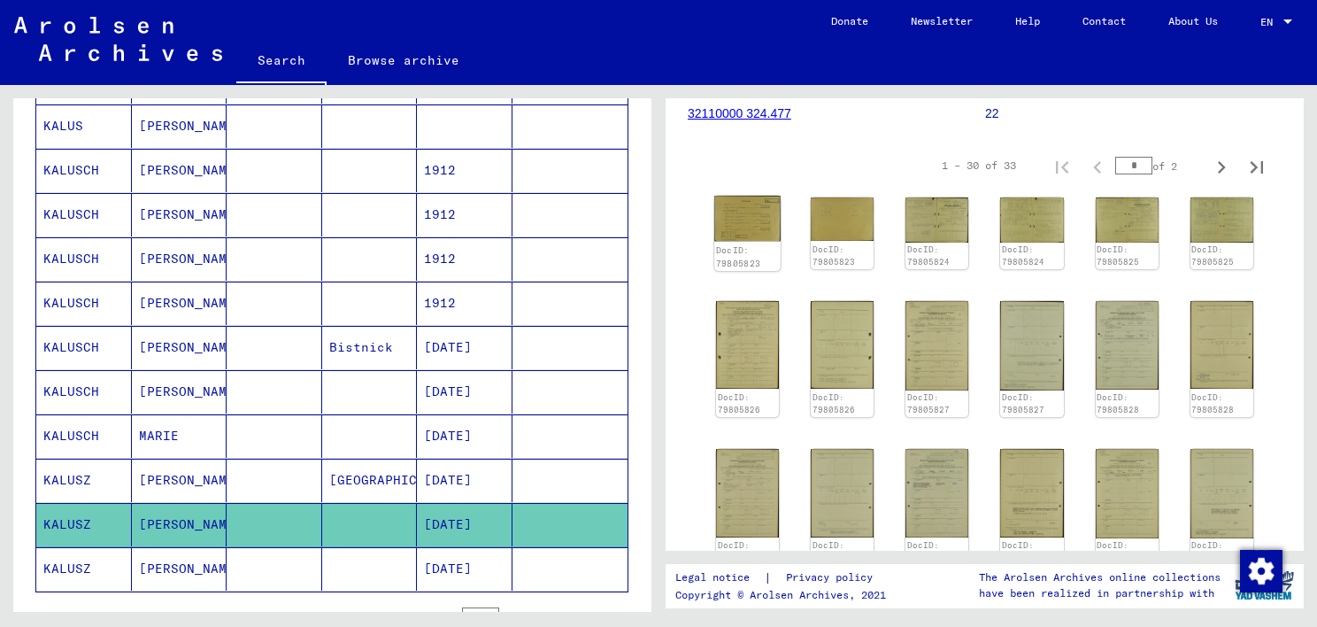
click at [738, 242] on img at bounding box center [747, 219] width 66 height 46
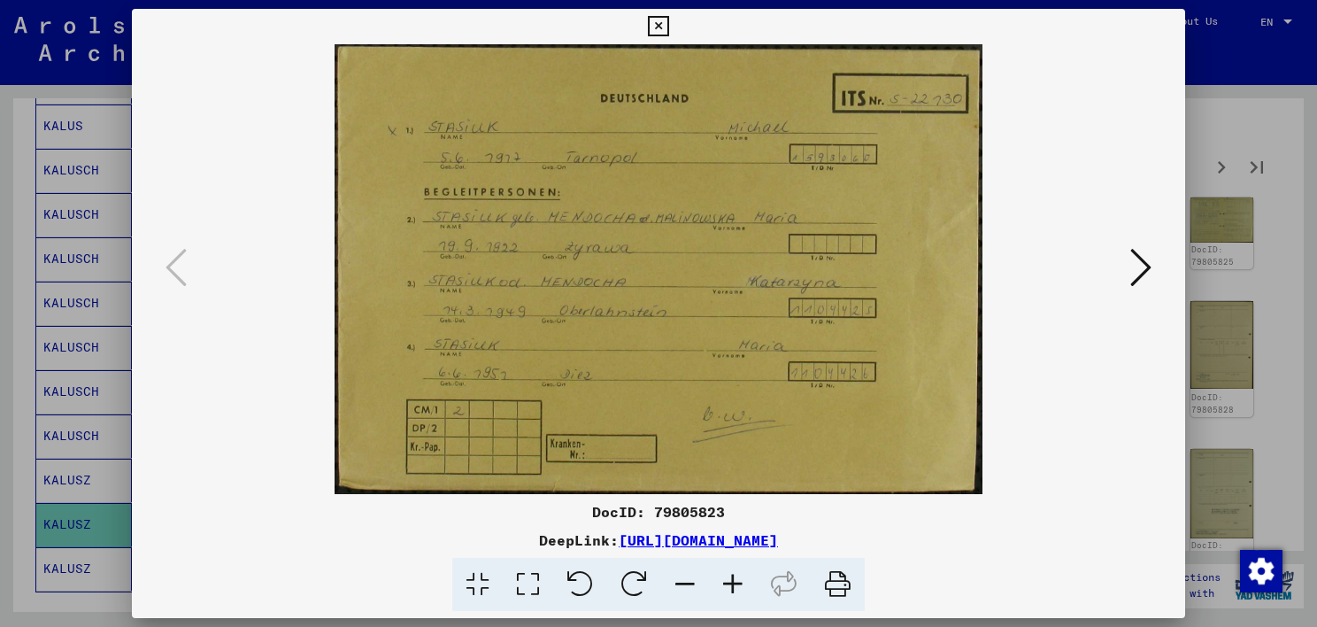
click at [1126, 260] on button at bounding box center [1141, 268] width 32 height 50
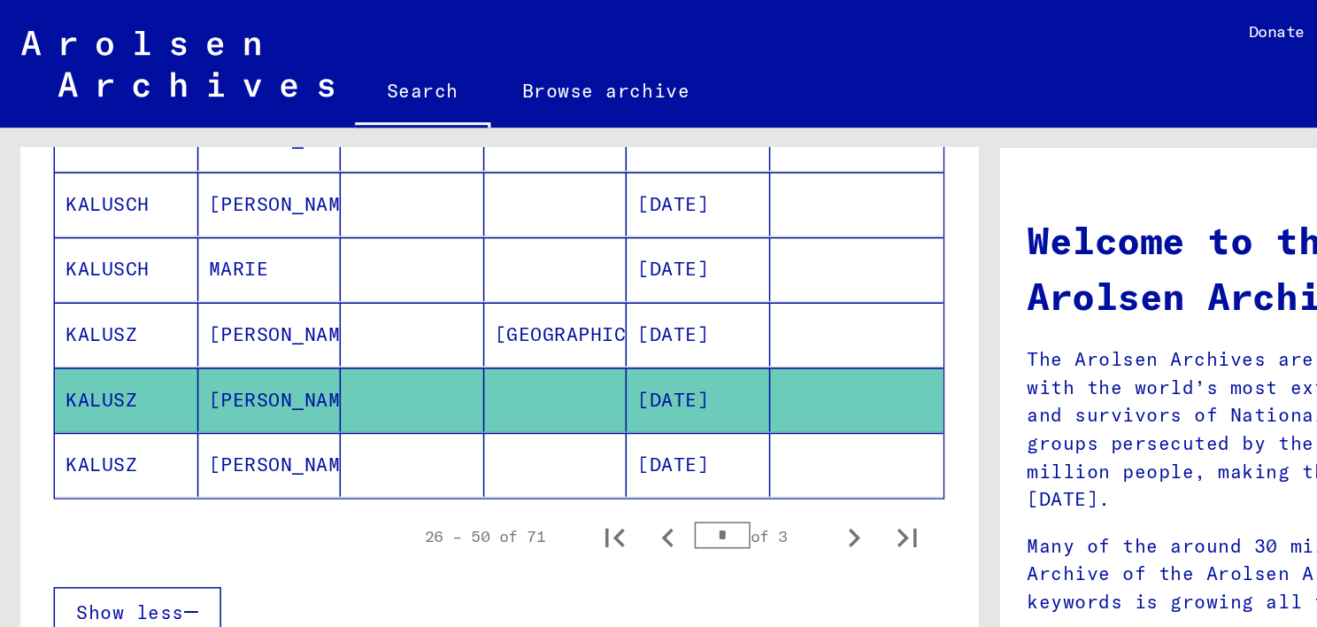
scroll to position [1201, 0]
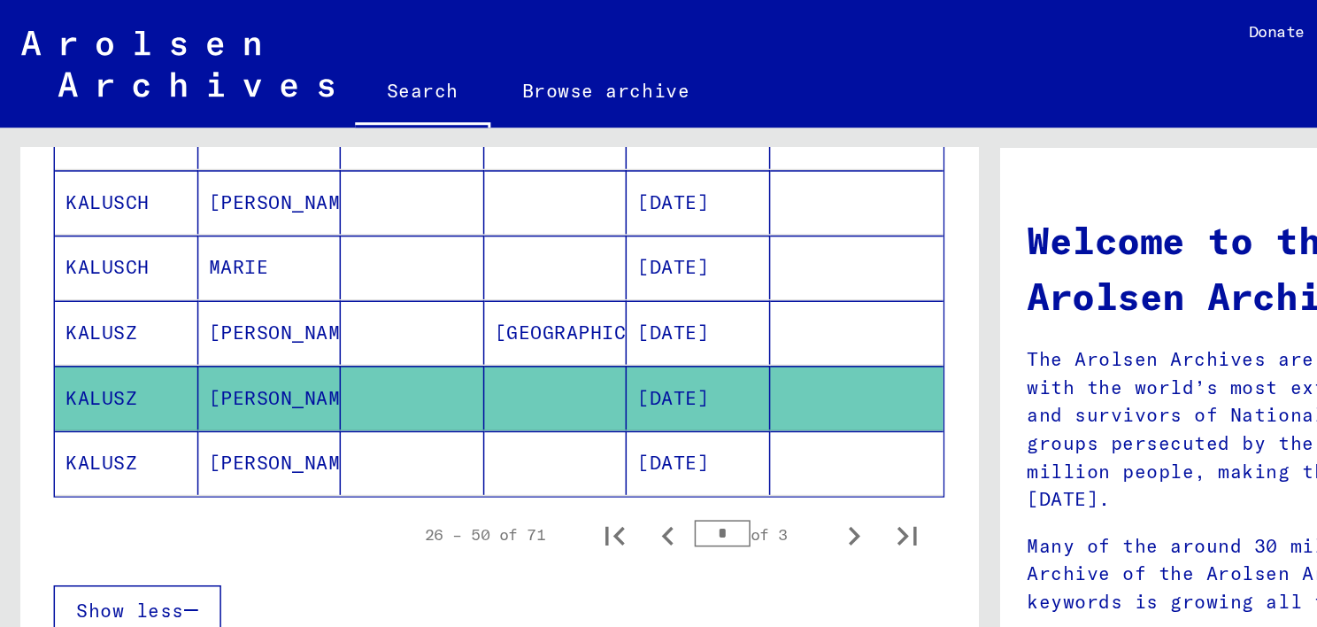
click at [63, 305] on mat-cell "KALUSZ" at bounding box center [84, 308] width 96 height 42
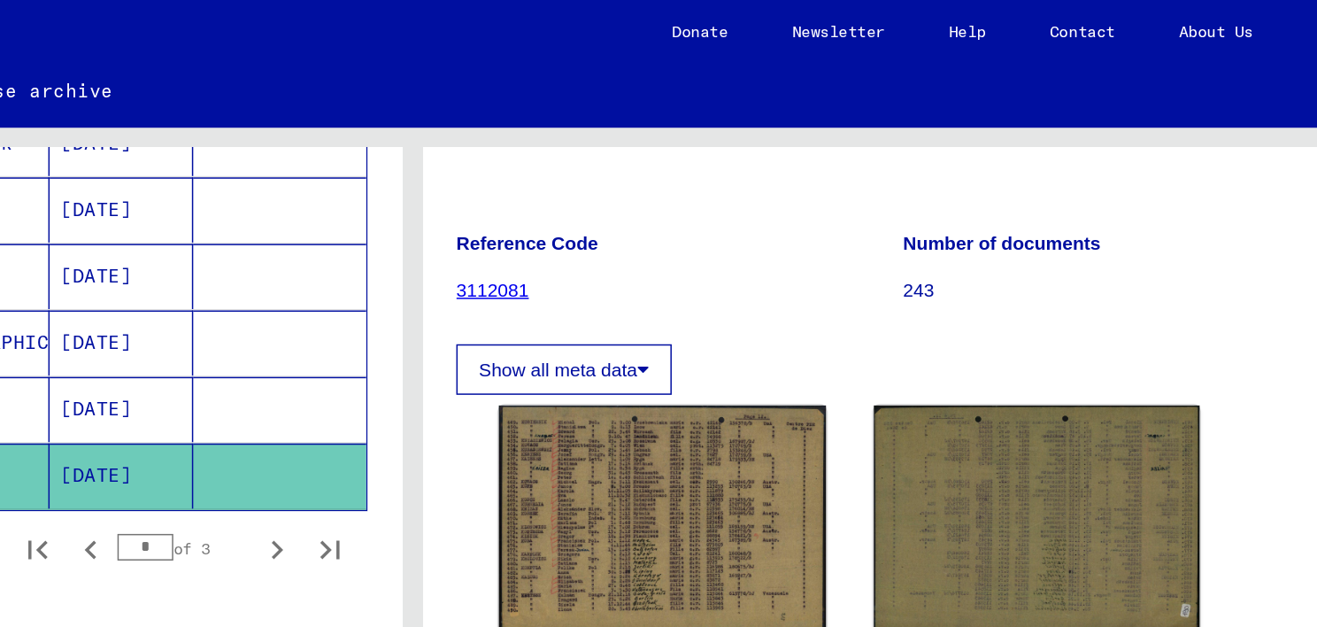
scroll to position [262, 0]
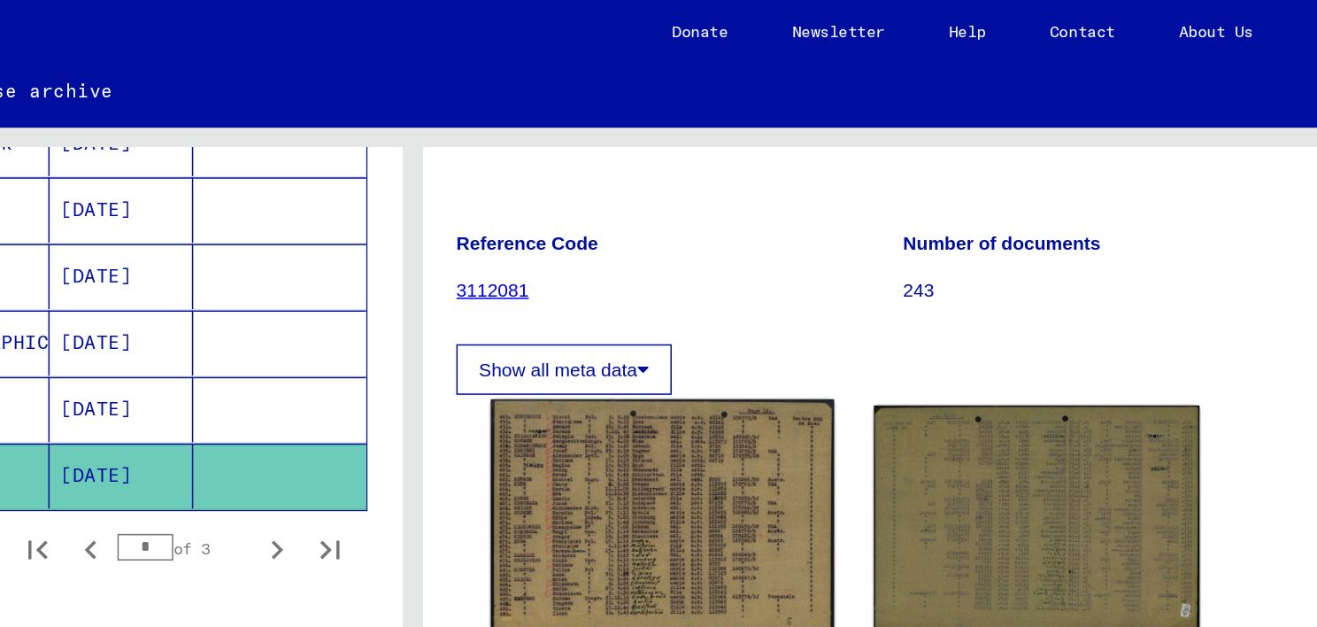
click at [858, 277] on img at bounding box center [825, 345] width 228 height 159
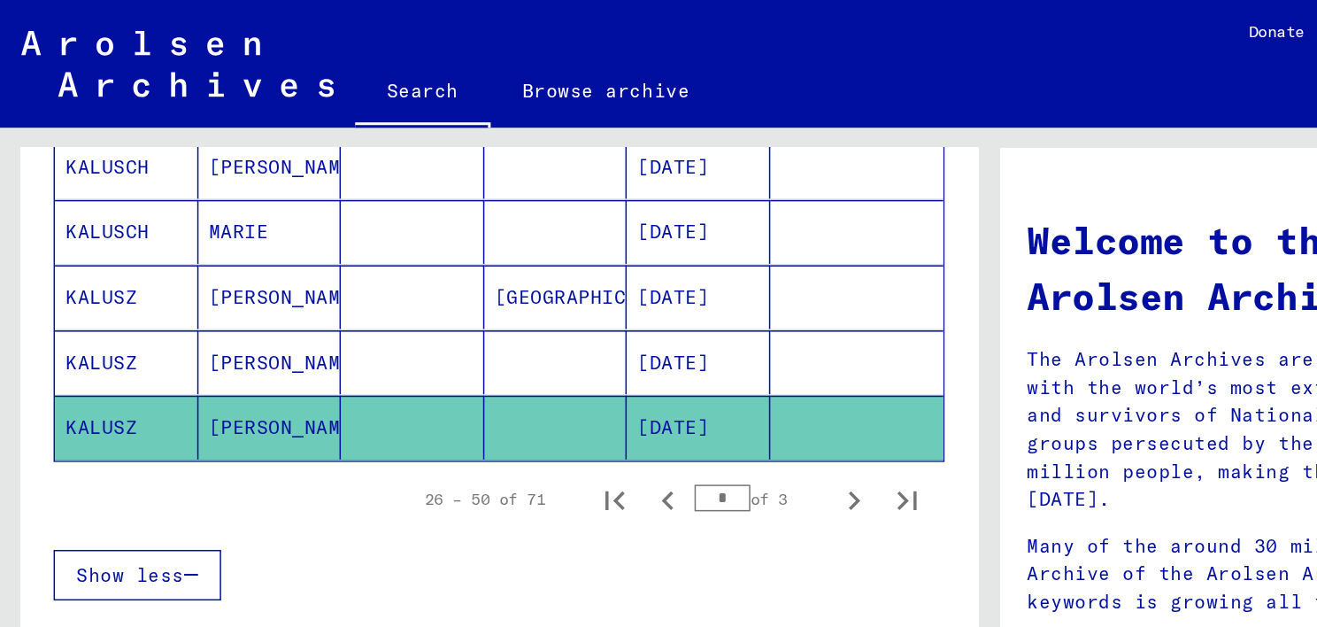
scroll to position [1228, 0]
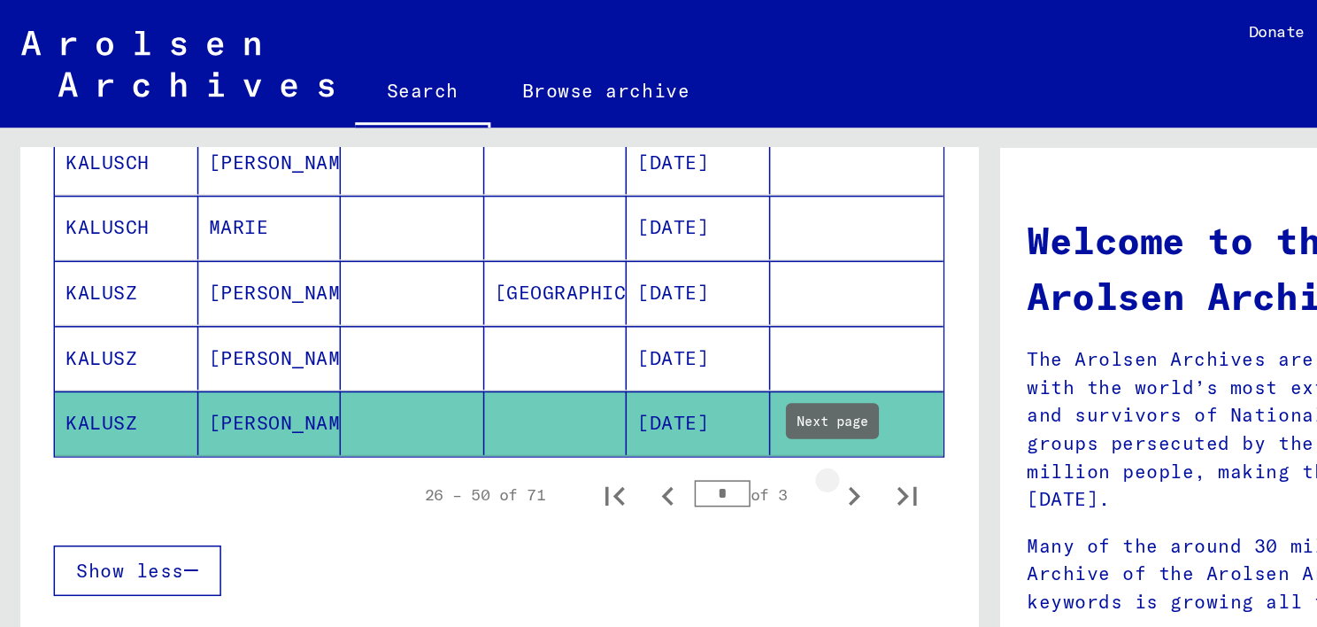
click at [563, 324] on icon "Next page" at bounding box center [568, 330] width 25 height 25
type input "*"
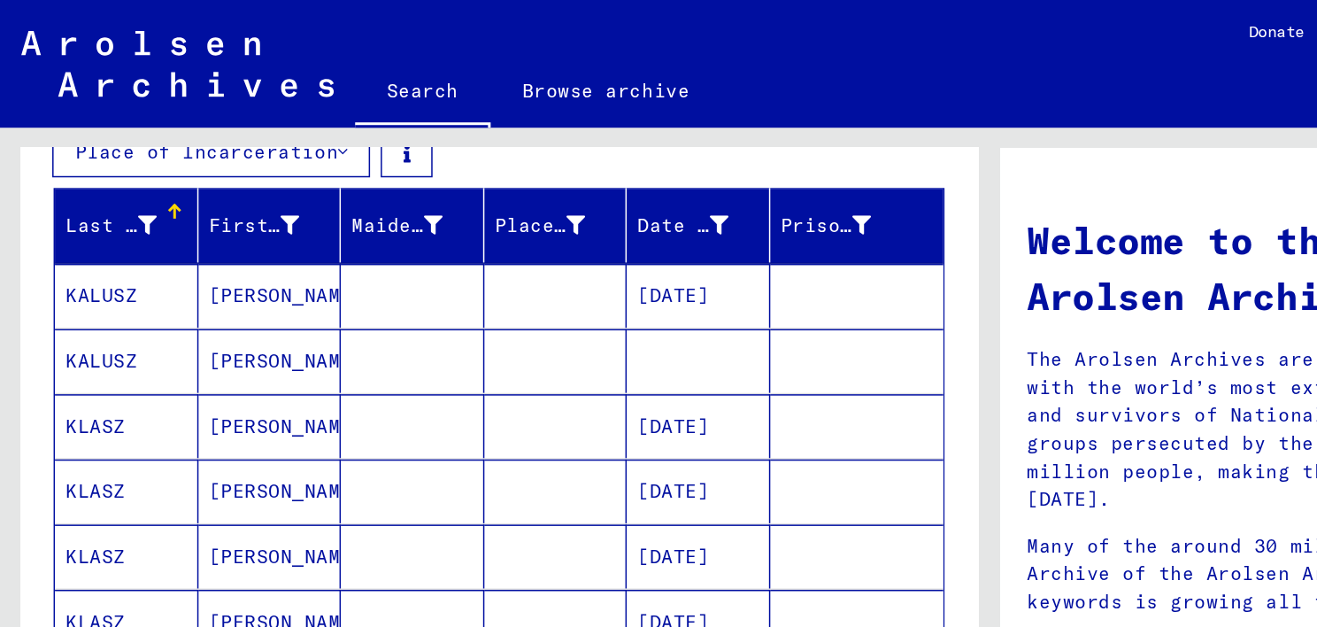
scroll to position [271, 0]
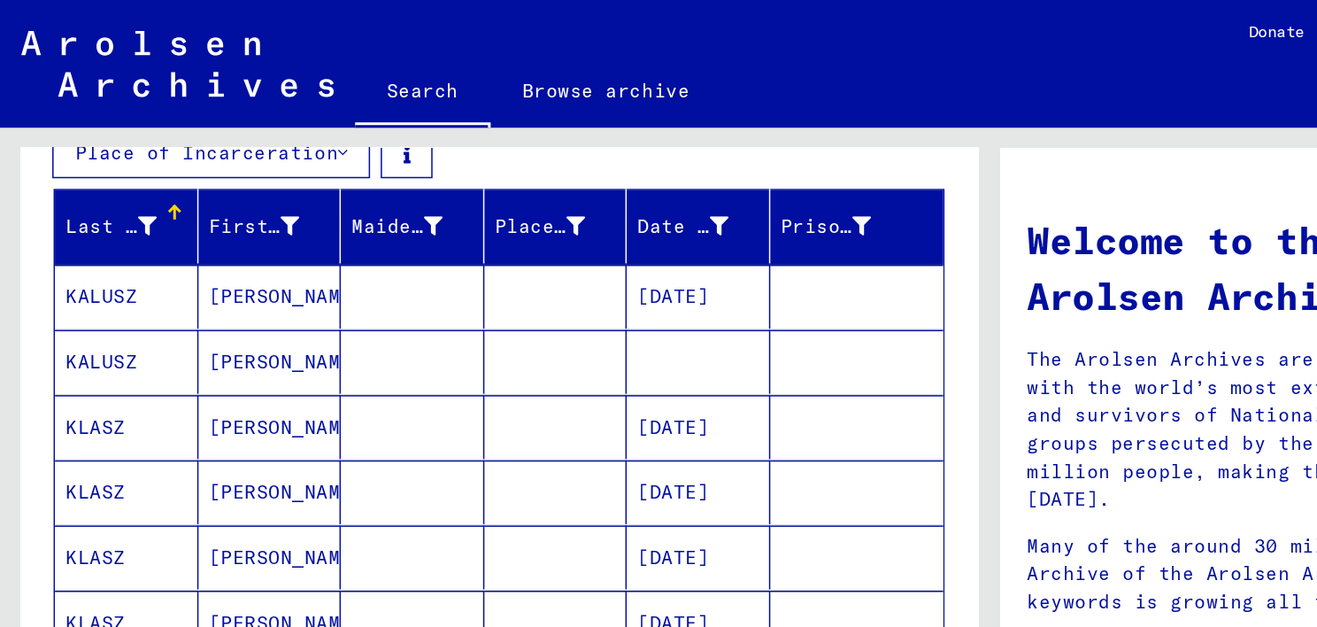
click at [89, 198] on mat-cell "KALUSZ" at bounding box center [84, 197] width 96 height 42
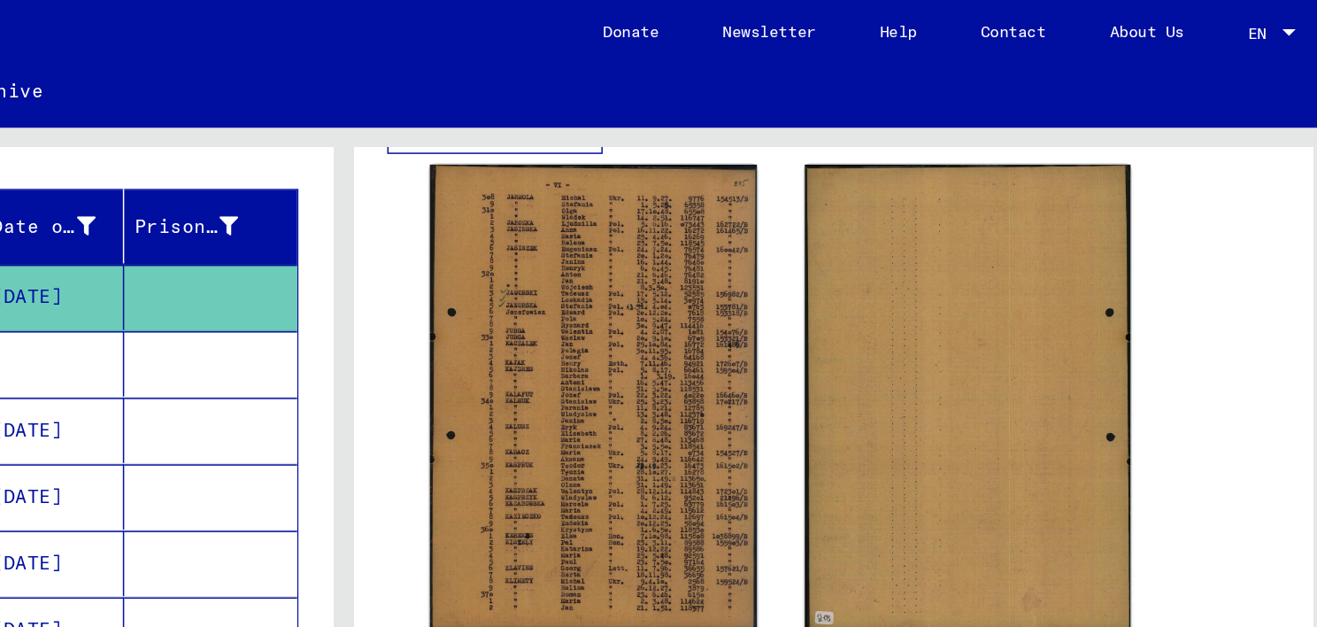
scroll to position [439, 0]
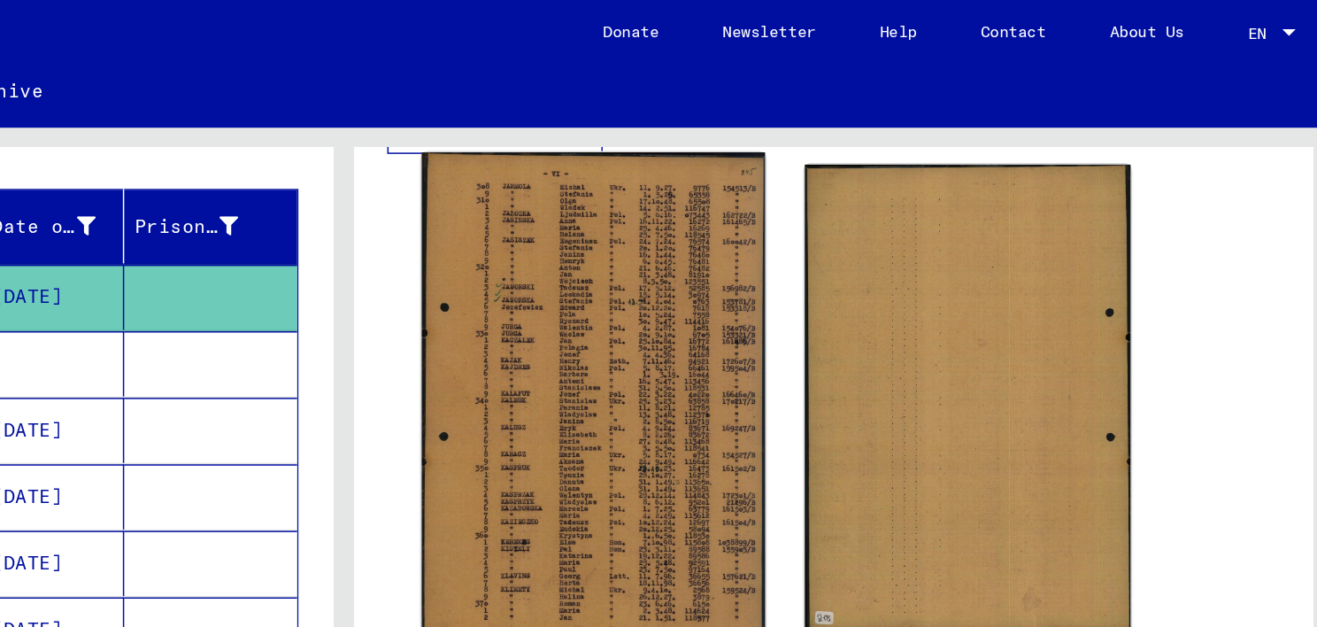
click at [813, 230] on img at bounding box center [825, 264] width 228 height 325
